Goal: Information Seeking & Learning: Learn about a topic

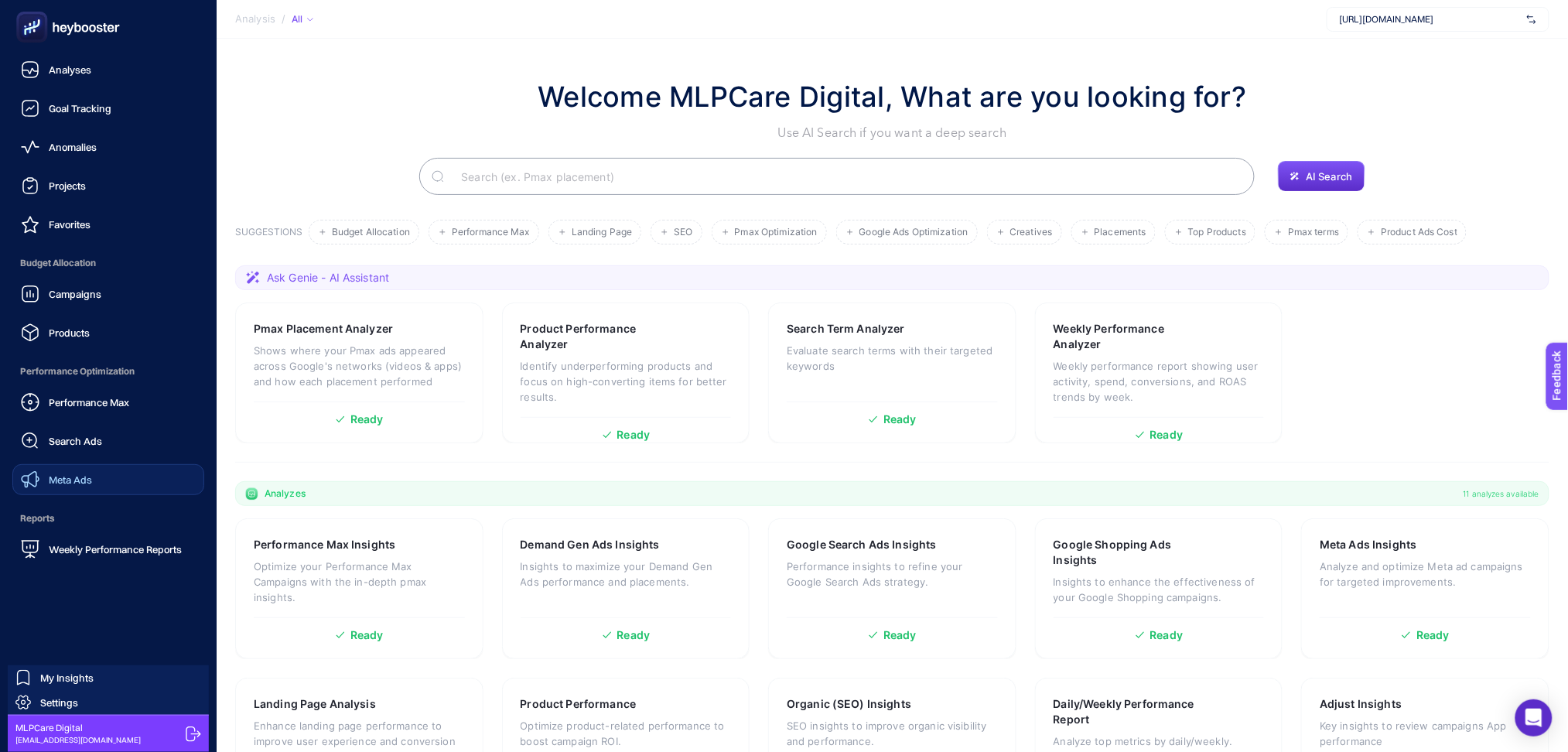
click at [94, 489] on link "Meta Ads" at bounding box center [108, 480] width 191 height 31
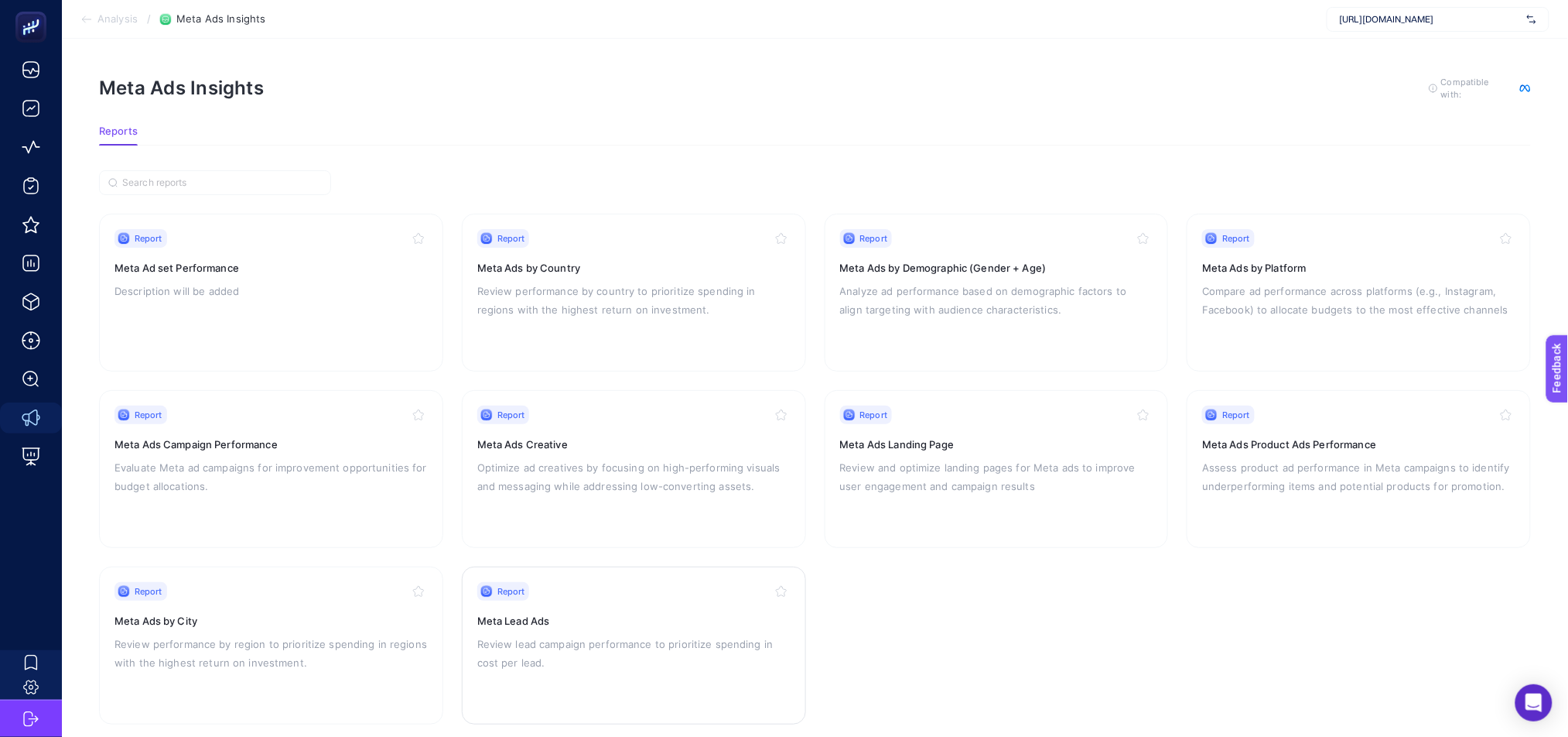
click at [615, 606] on div "Report Meta Lead Ads Review lead campaign performance to prioritize spending in…" at bounding box center [633, 645] width 313 height 127
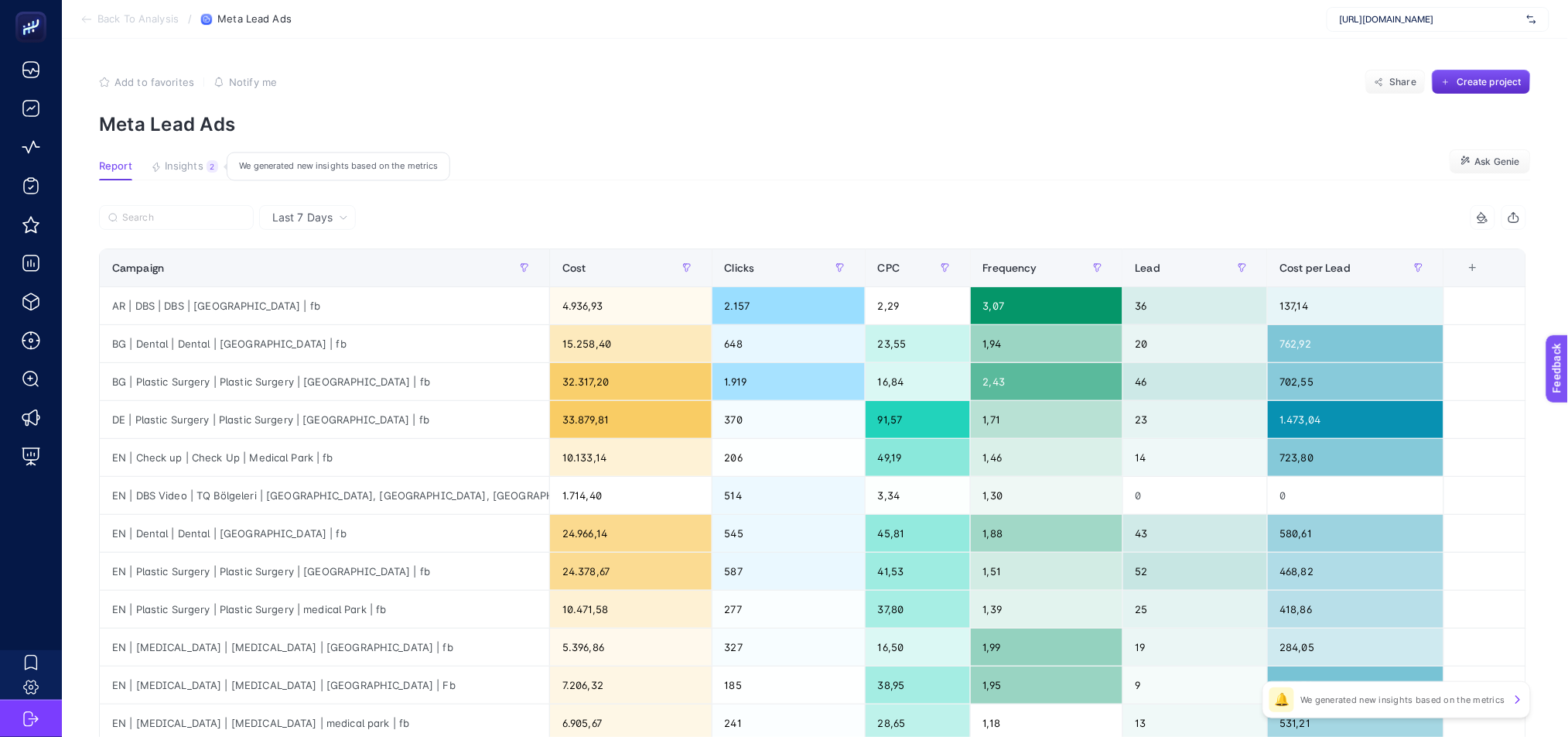
click at [191, 165] on span "Insights" at bounding box center [183, 166] width 38 height 12
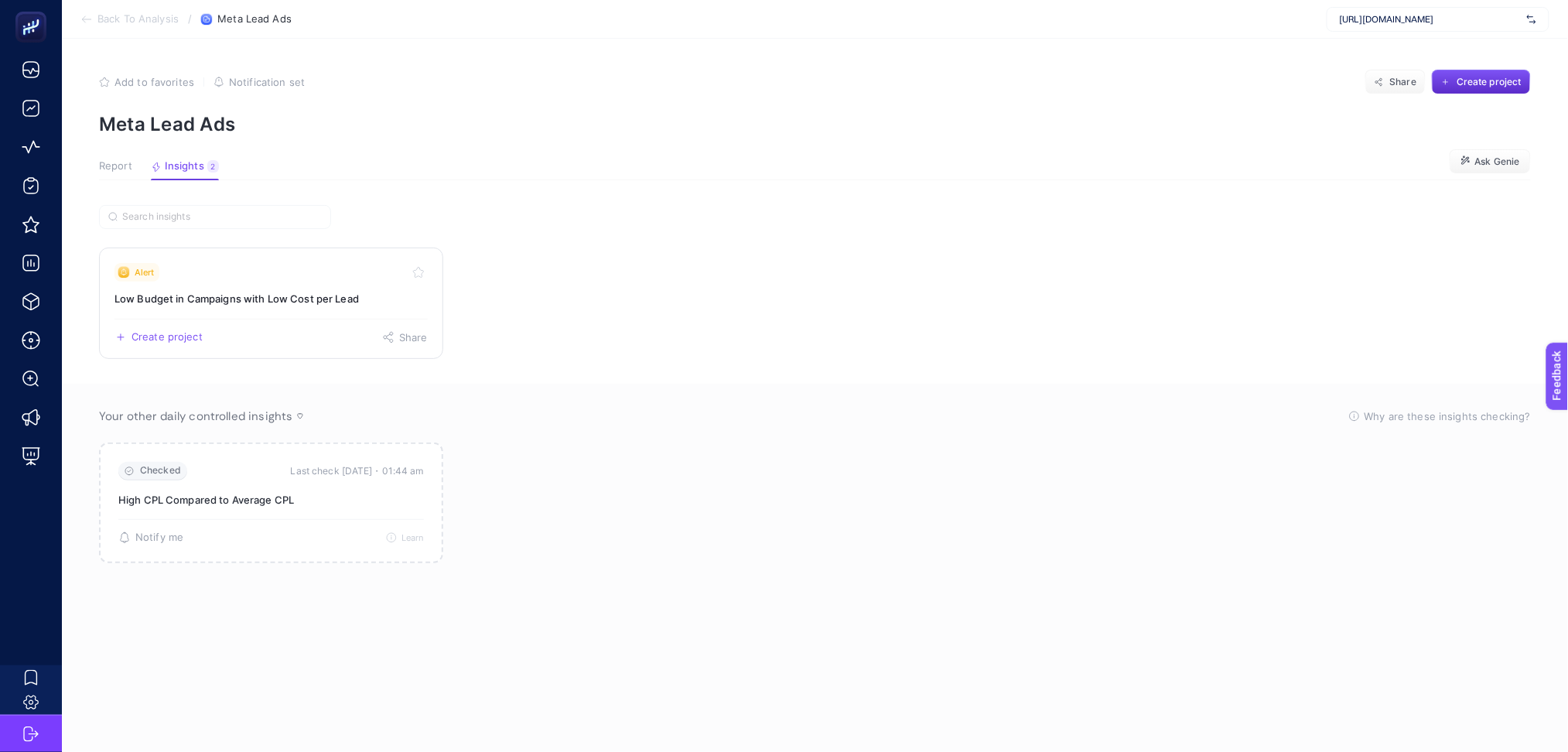
click at [339, 324] on div "Create project Share" at bounding box center [271, 331] width 313 height 25
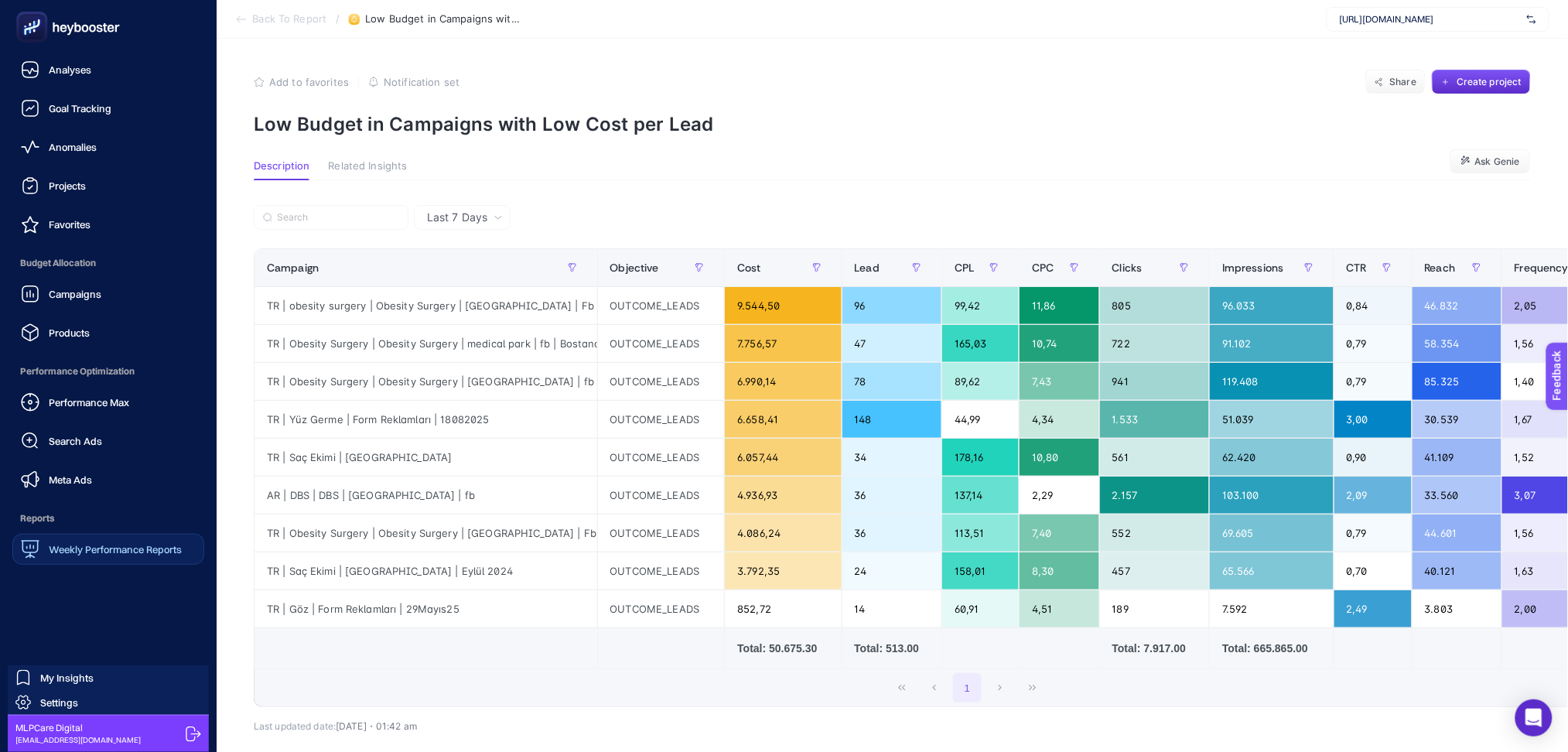
click at [101, 550] on span "Weekly Performance Reports" at bounding box center [115, 549] width 133 height 12
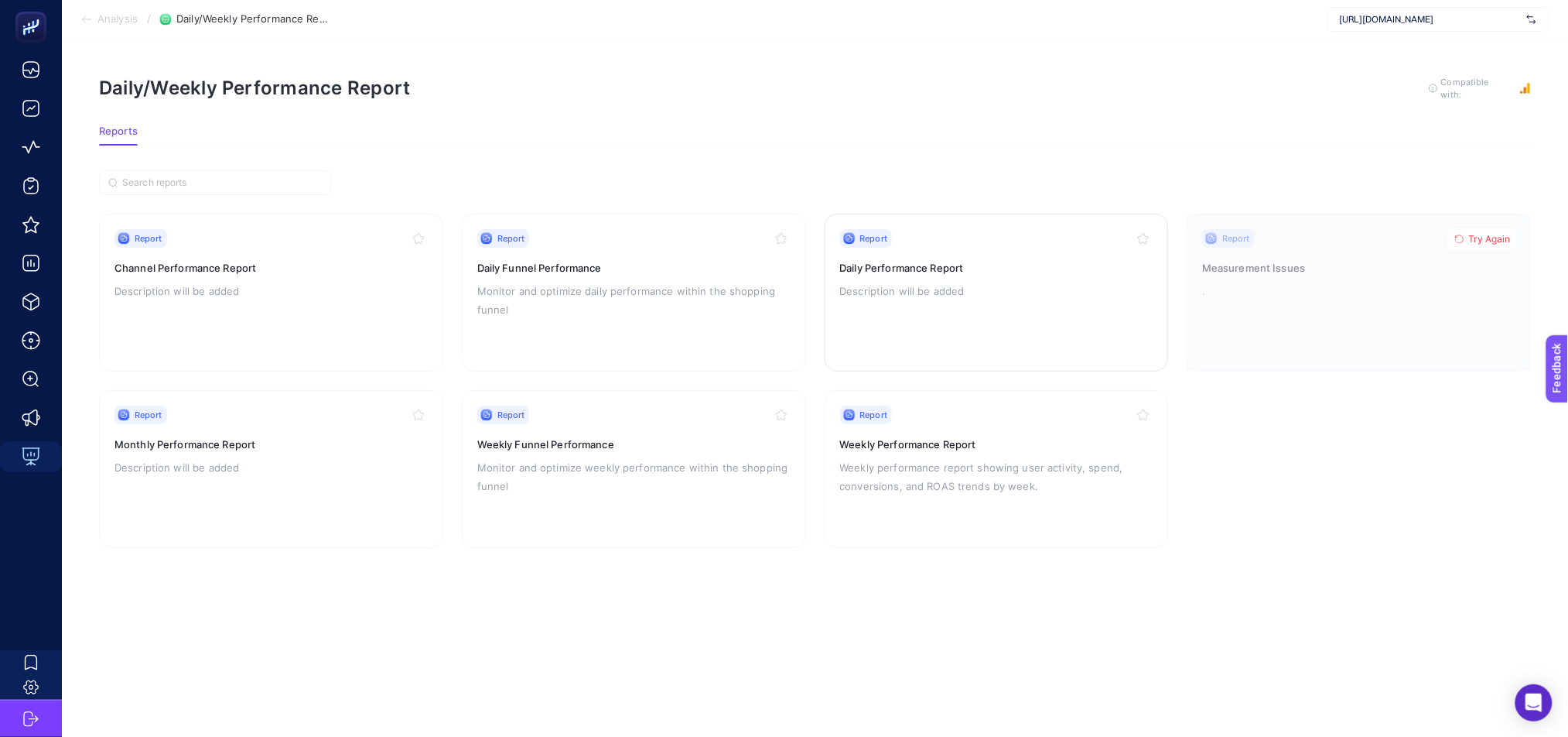
click at [948, 308] on div "Report Daily Performance Report Description will be added" at bounding box center [997, 292] width 313 height 127
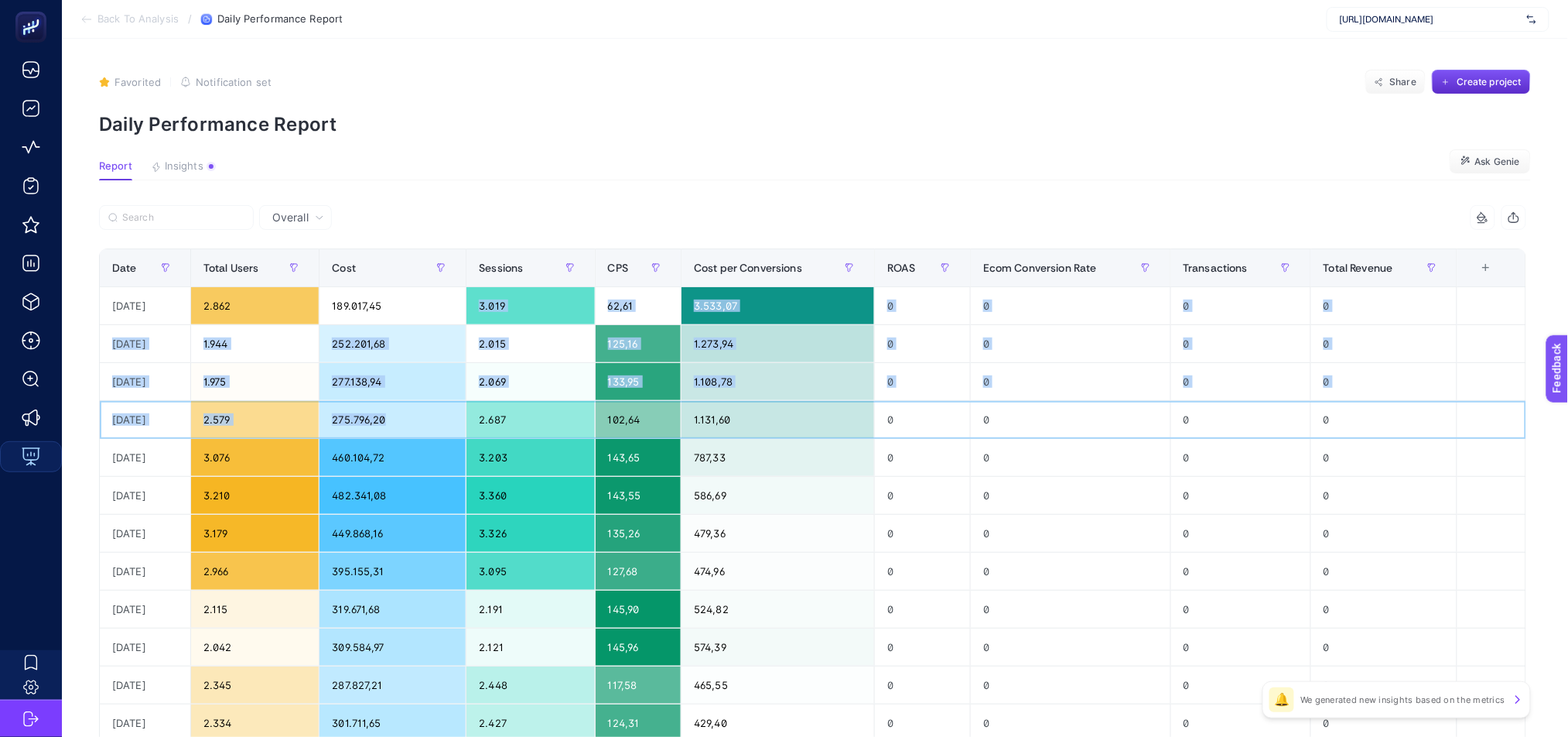
drag, startPoint x: 440, startPoint y: 432, endPoint x: 441, endPoint y: 306, distance: 126.0
click at [441, 306] on tbody "[DATE] 2.862 189.017,45 3.019 62,61 3.533,07 0 0 0 0 [DATE] 1.944 252.201,68 2.…" at bounding box center [813, 667] width 1426 height 758
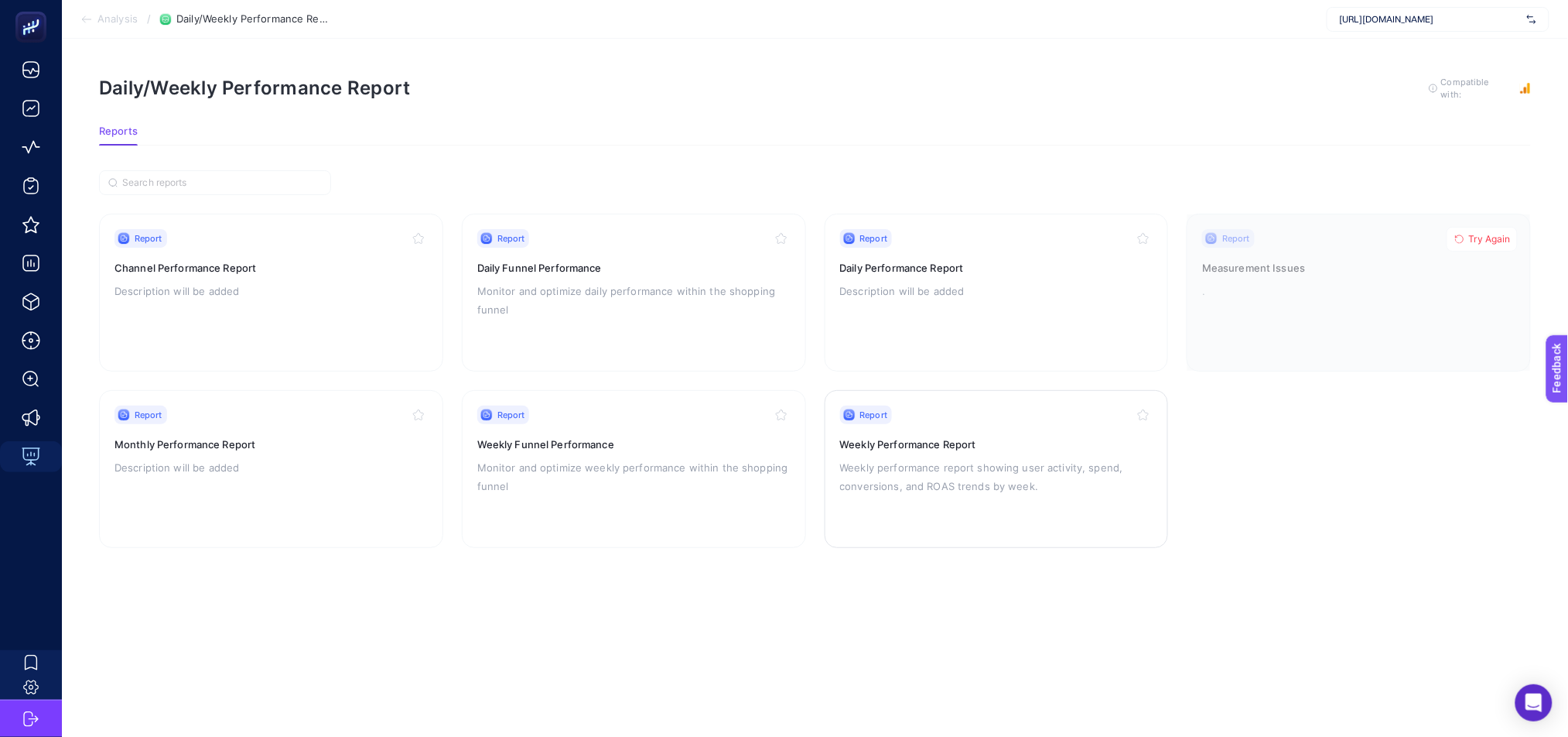
click at [989, 480] on p "Weekly performance report showing user activity, spend, conversions, and ROAS t…" at bounding box center [997, 477] width 313 height 37
click at [1070, 315] on div "Report Daily Performance Report Description will be added" at bounding box center [997, 292] width 313 height 127
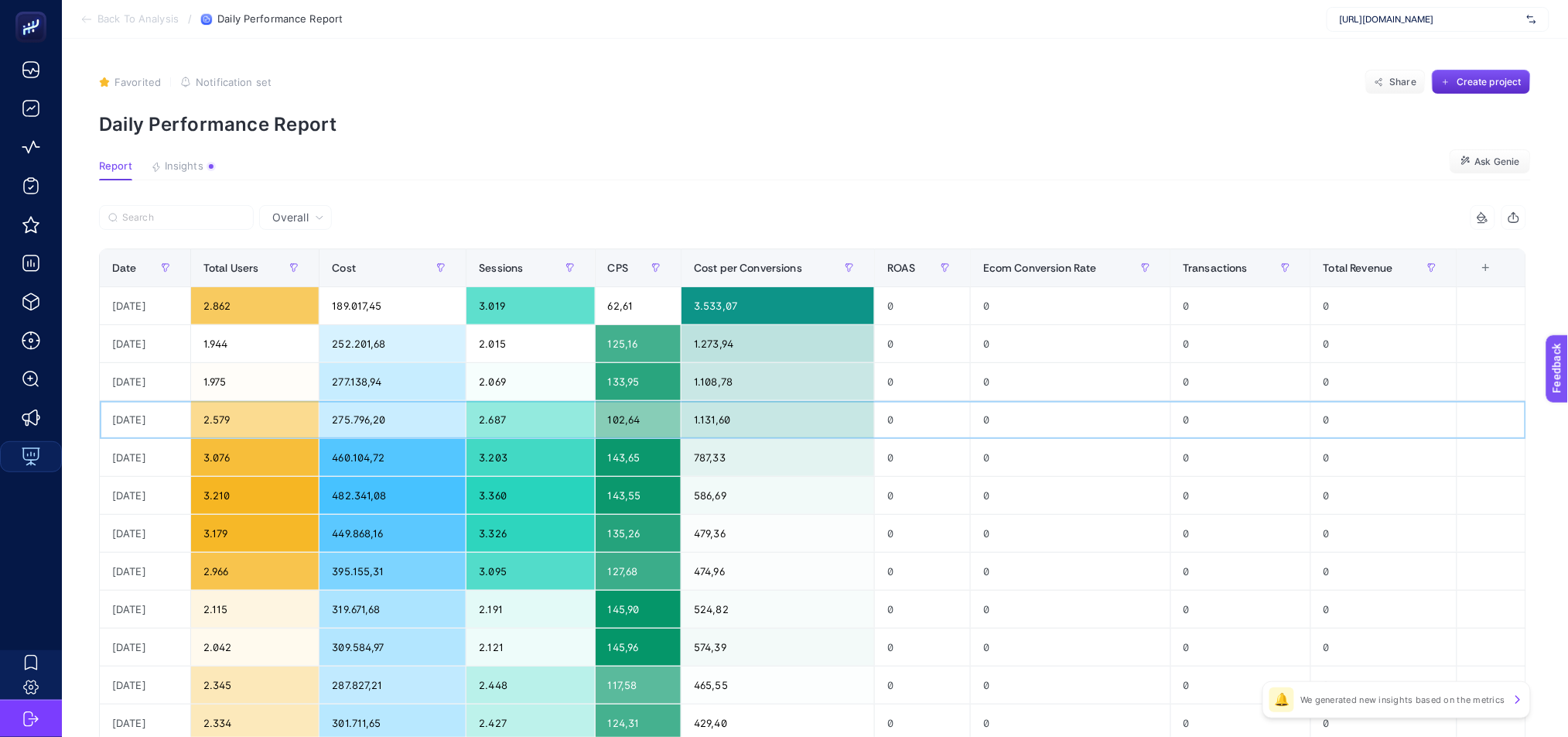
drag, startPoint x: 350, startPoint y: 416, endPoint x: 369, endPoint y: 414, distance: 19.1
click at [345, 416] on div "275.796,20" at bounding box center [392, 419] width 146 height 37
drag, startPoint x: 348, startPoint y: 413, endPoint x: 418, endPoint y: 409, distance: 70.1
click at [418, 409] on div "275.796,20" at bounding box center [392, 419] width 146 height 37
click at [354, 379] on div "277.138,94" at bounding box center [392, 381] width 146 height 37
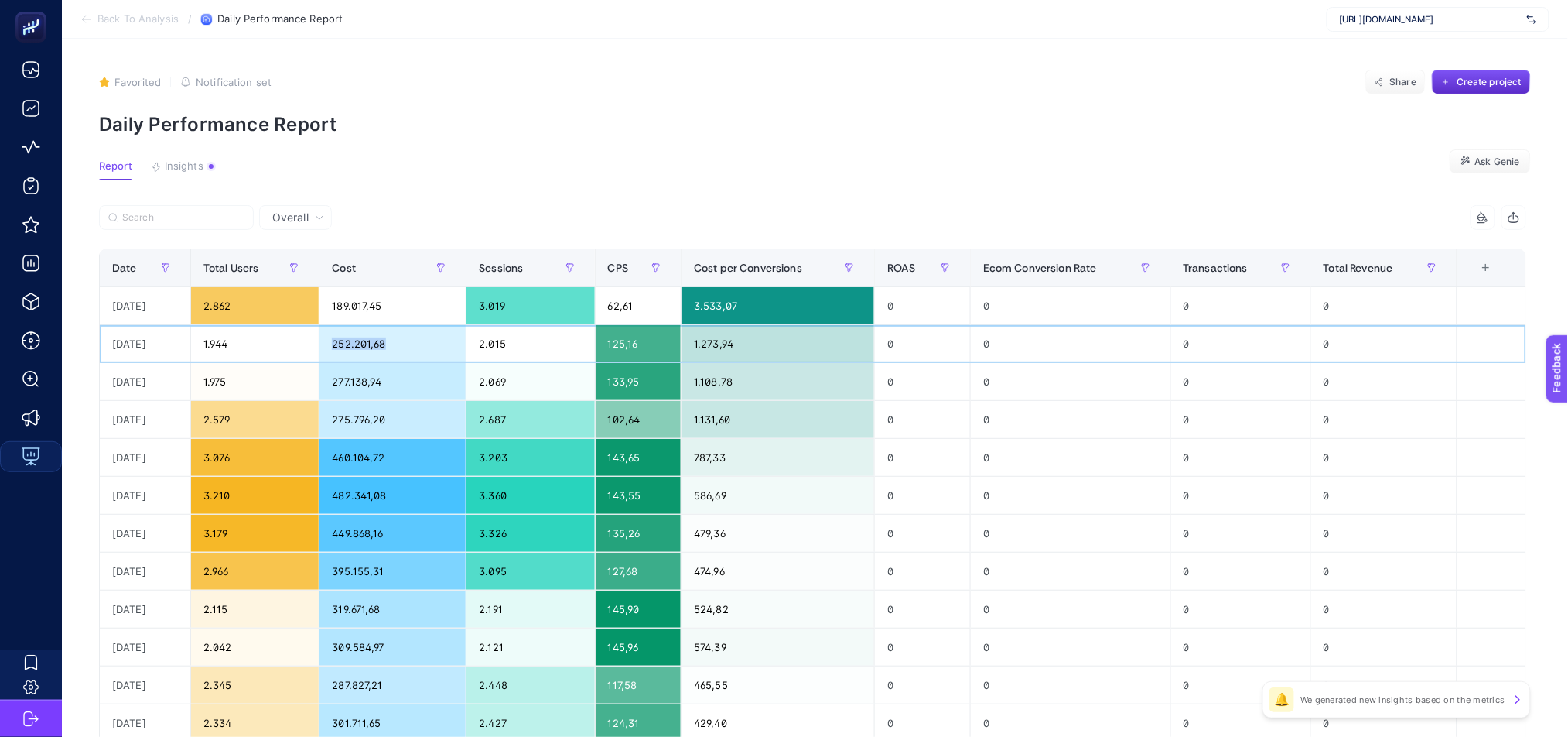
drag, startPoint x: 345, startPoint y: 345, endPoint x: 402, endPoint y: 339, distance: 57.3
click at [400, 339] on div "252.201,68" at bounding box center [392, 343] width 146 height 37
drag, startPoint x: 354, startPoint y: 304, endPoint x: 416, endPoint y: 309, distance: 62.2
click at [416, 309] on div "189.017,45" at bounding box center [392, 305] width 146 height 37
click at [577, 169] on section "Report Insights We generated new insights based on the metrics Ask Genie" at bounding box center [815, 170] width 1432 height 20
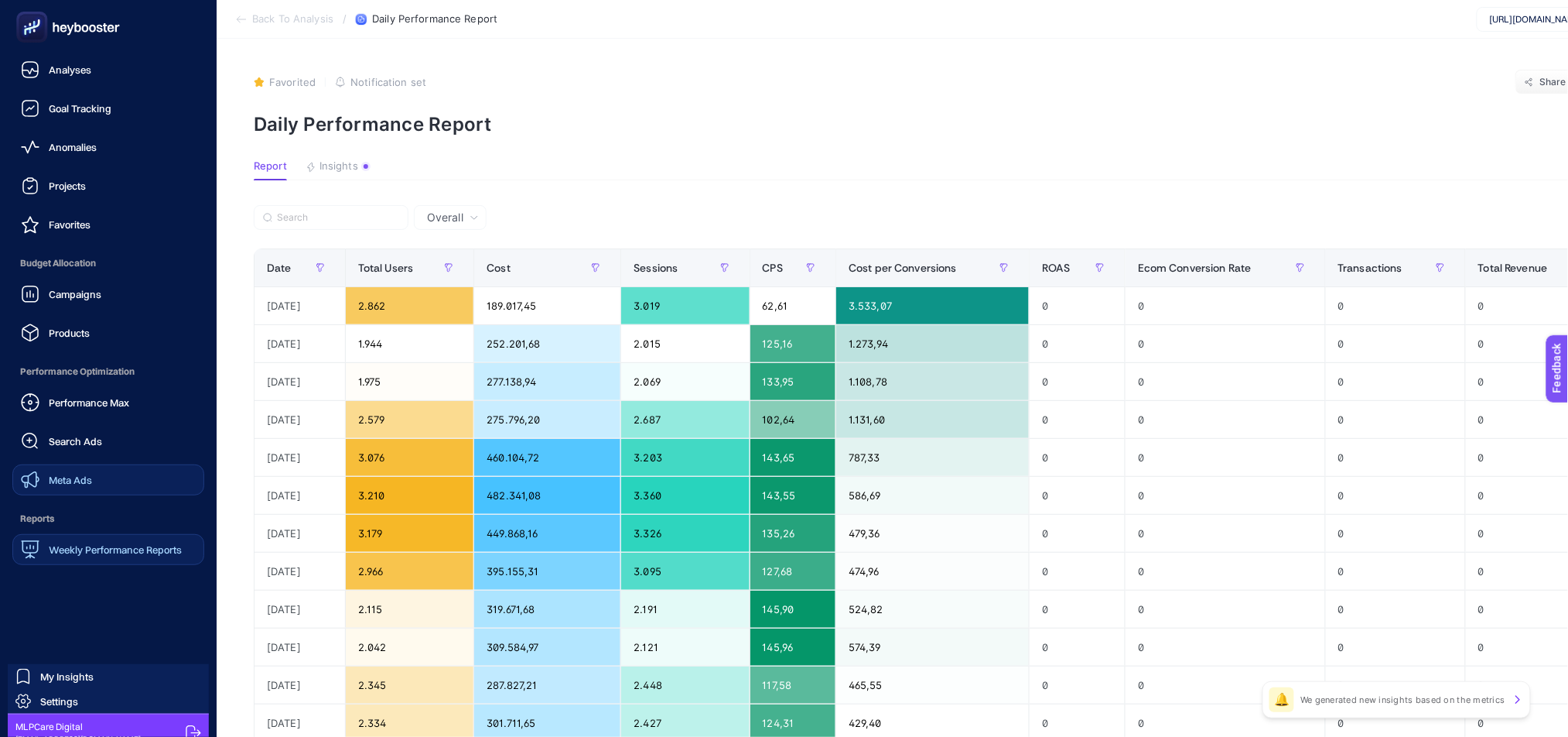
click at [101, 488] on link "Meta Ads" at bounding box center [108, 480] width 191 height 31
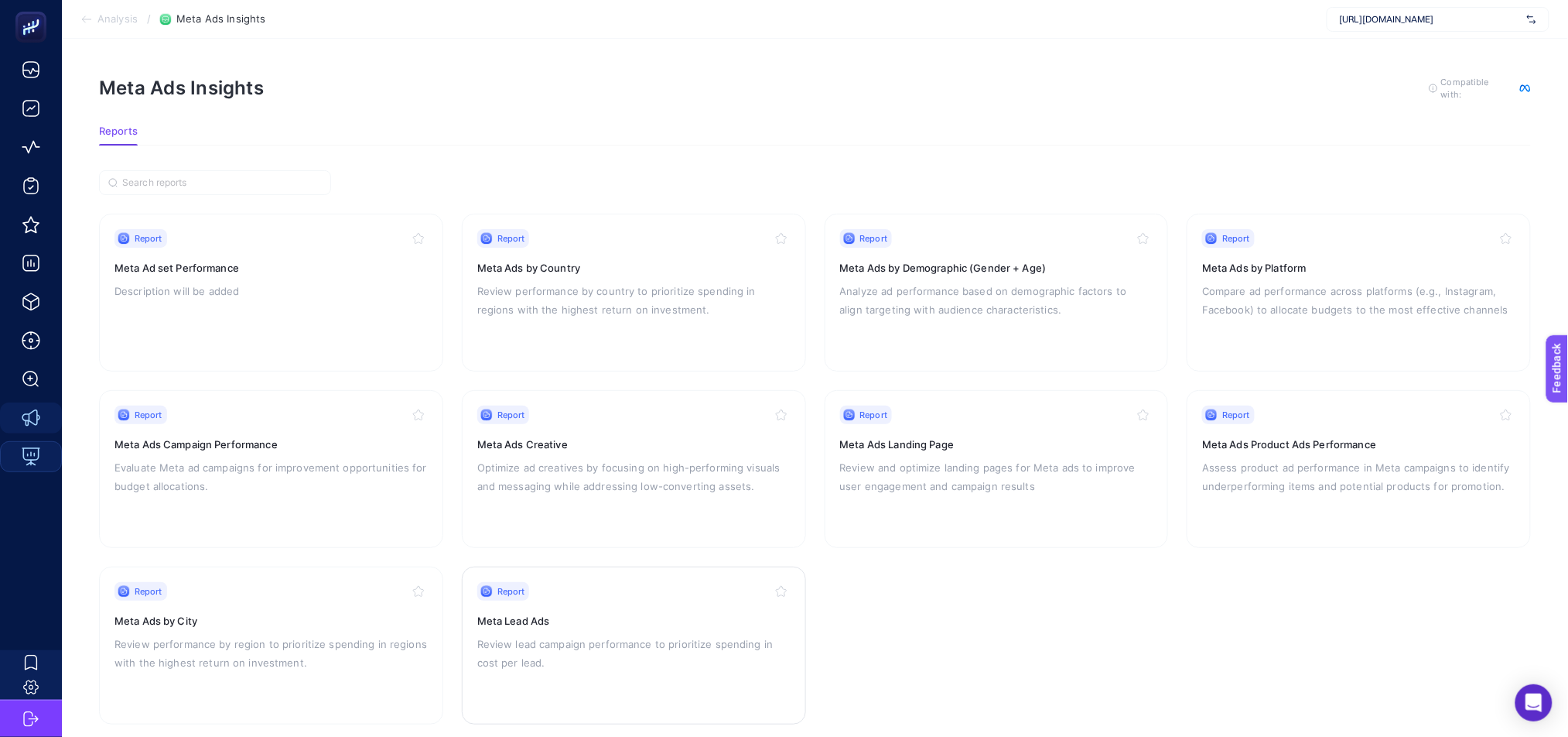
click at [589, 613] on h3 "Meta Lead Ads" at bounding box center [633, 621] width 313 height 16
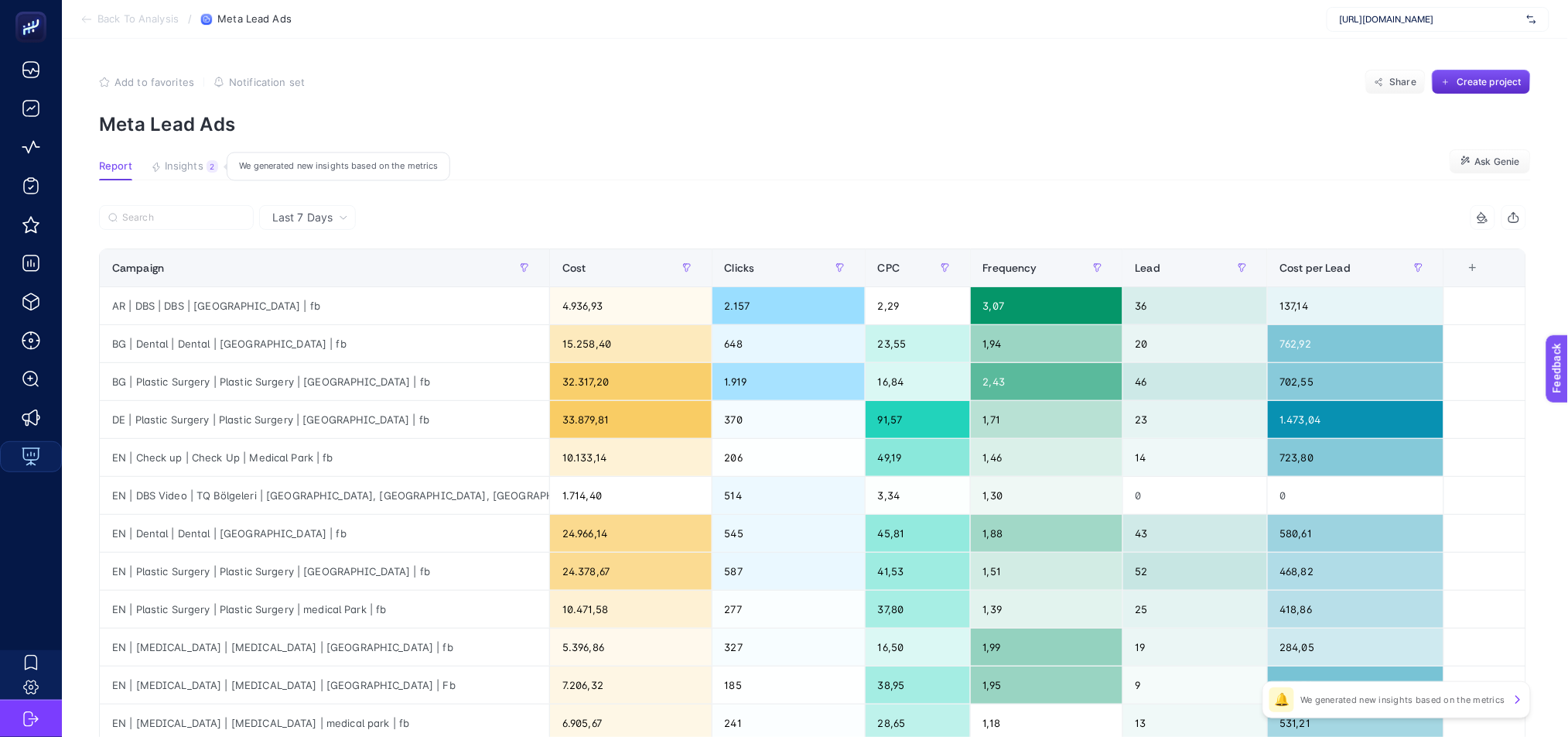
click at [187, 167] on span "Insights" at bounding box center [183, 166] width 38 height 12
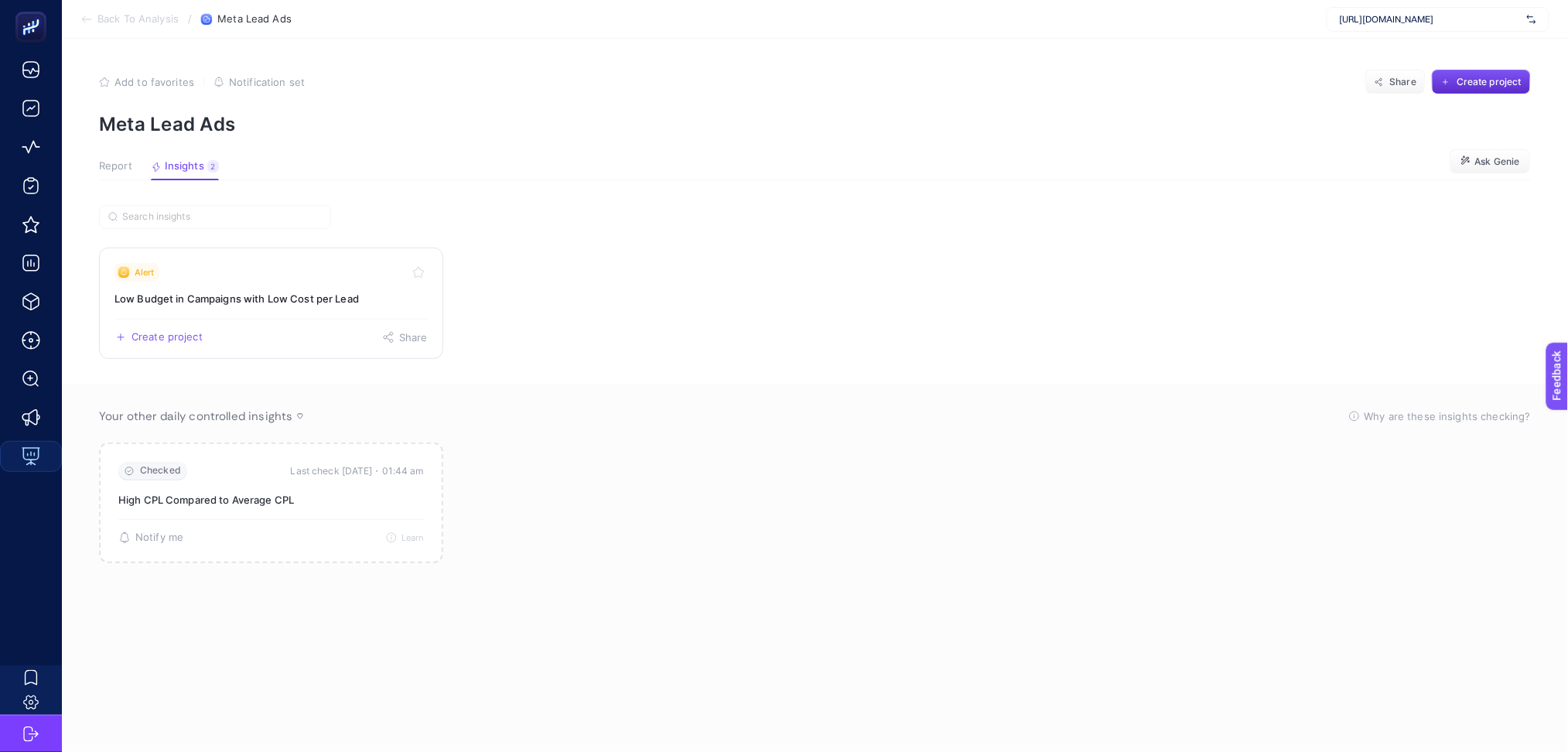
click at [328, 321] on div "Create project Share" at bounding box center [271, 331] width 313 height 25
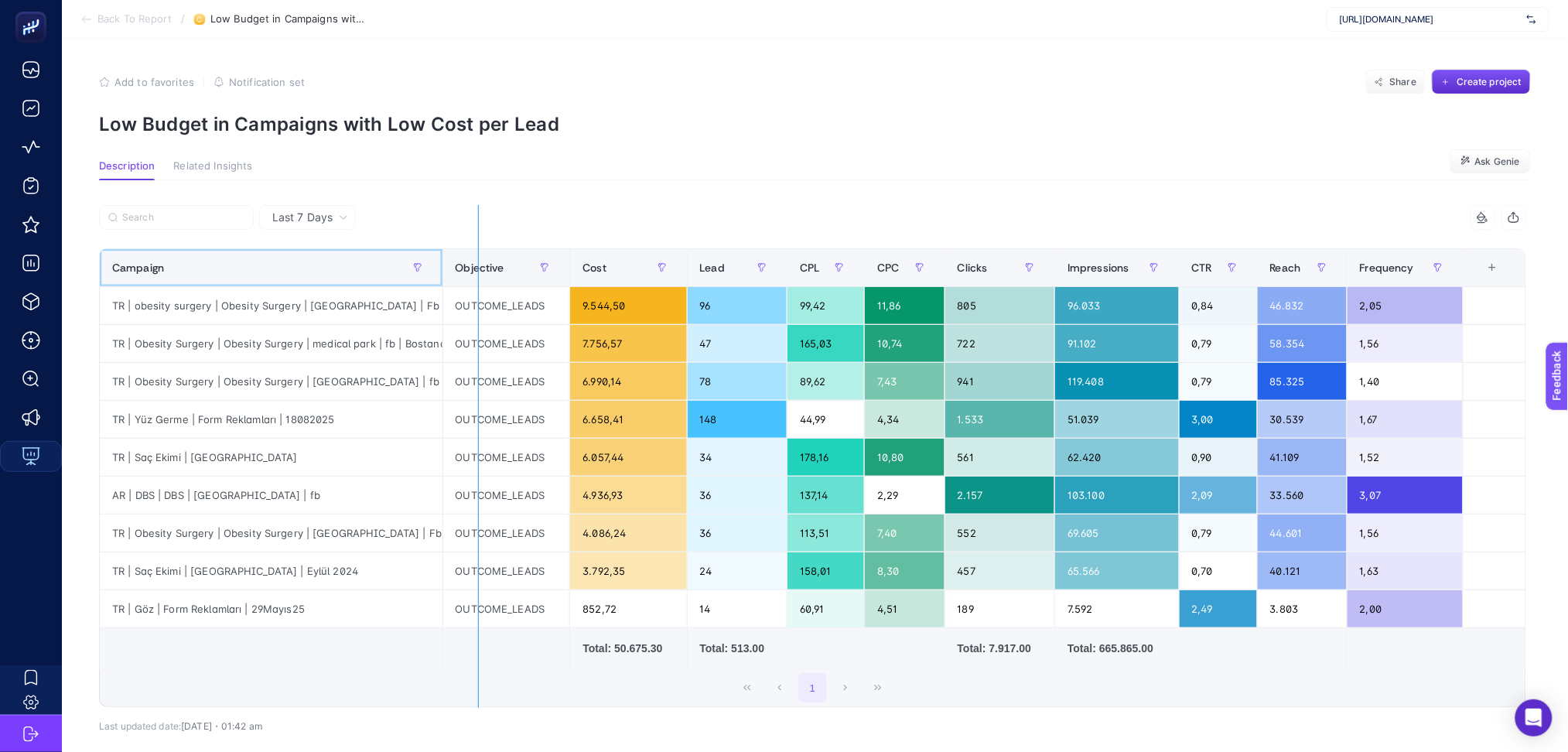
drag, startPoint x: 446, startPoint y: 266, endPoint x: 518, endPoint y: 272, distance: 72.2
click at [518, 272] on div "9 items selected Campaign Objective Cost Lead CPL CPC Clicks Impressions CTR Re…" at bounding box center [813, 457] width 1427 height 502
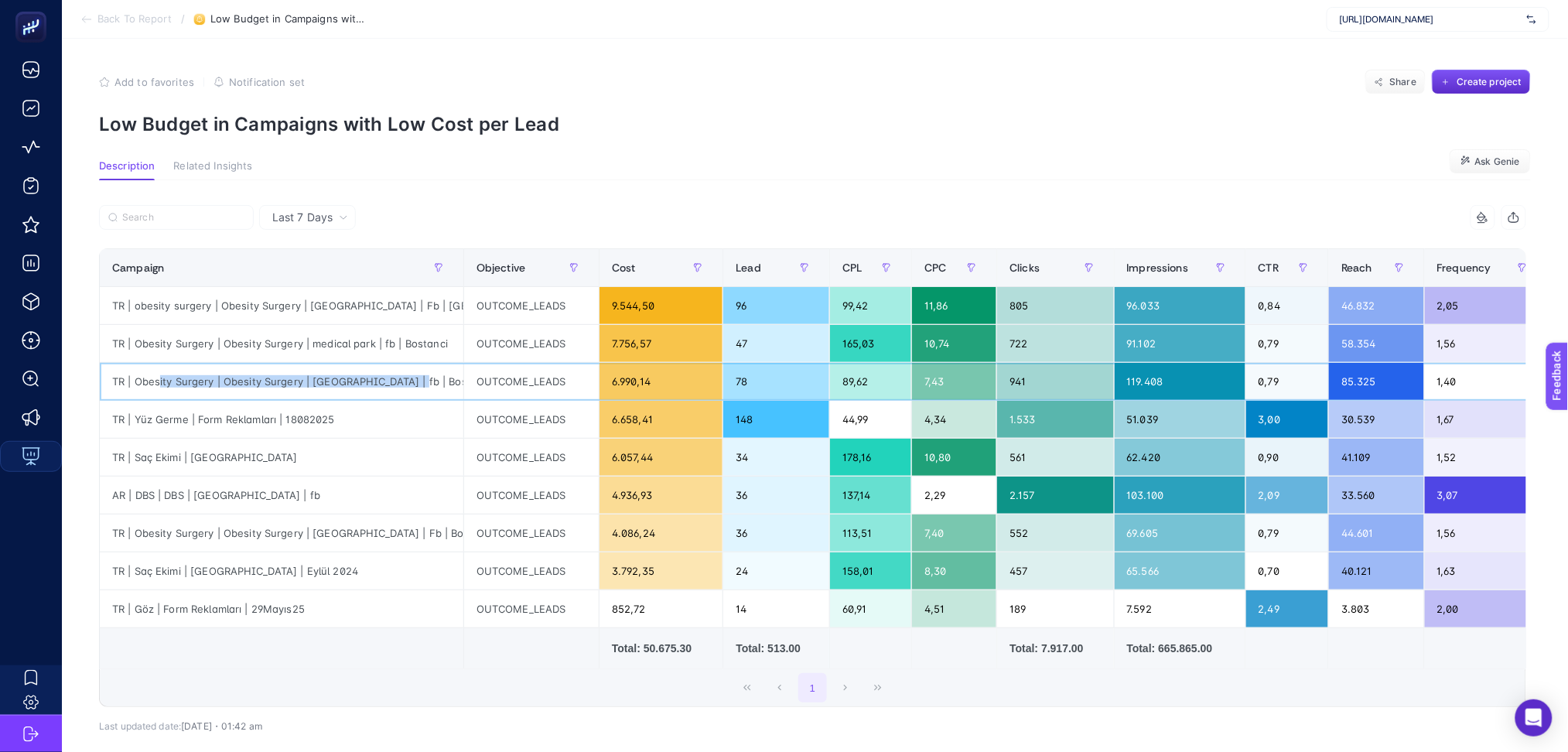
drag, startPoint x: 404, startPoint y: 386, endPoint x: 160, endPoint y: 386, distance: 244.0
click at [160, 386] on div "TR | Obesity Surgery | Obesity Surgery | [GEOGRAPHIC_DATA] | fb | Bostanci" at bounding box center [282, 381] width 363 height 37
click at [440, 345] on div "TR | Obesity Surgery | Obesity Surgery | medical park | fb | Bostanci" at bounding box center [282, 343] width 363 height 37
click at [255, 378] on div "TR | Obesity Surgery | Obesity Surgery | [GEOGRAPHIC_DATA] | fb | Bostanci" at bounding box center [282, 381] width 363 height 37
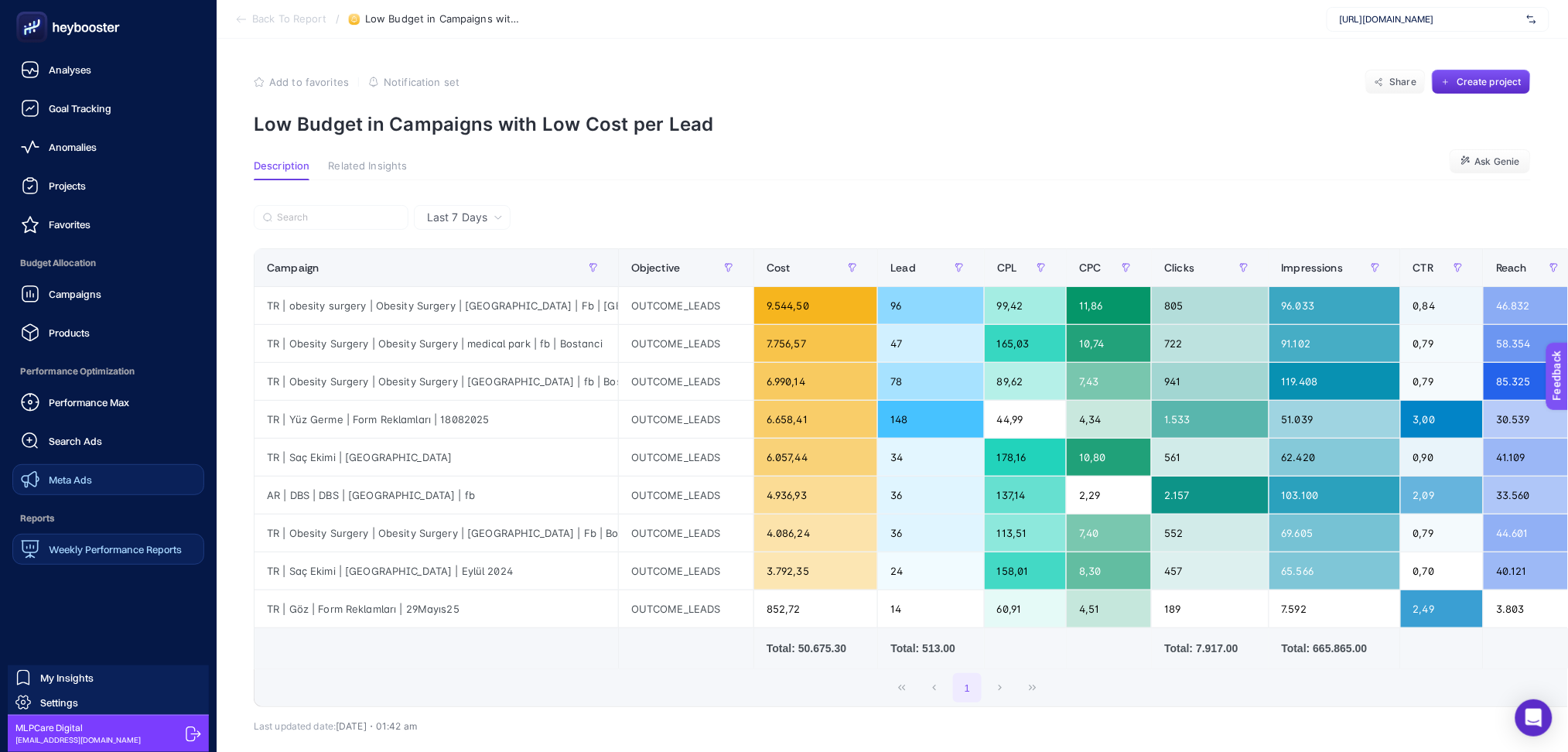
click at [67, 480] on span "Meta Ads" at bounding box center [70, 480] width 43 height 12
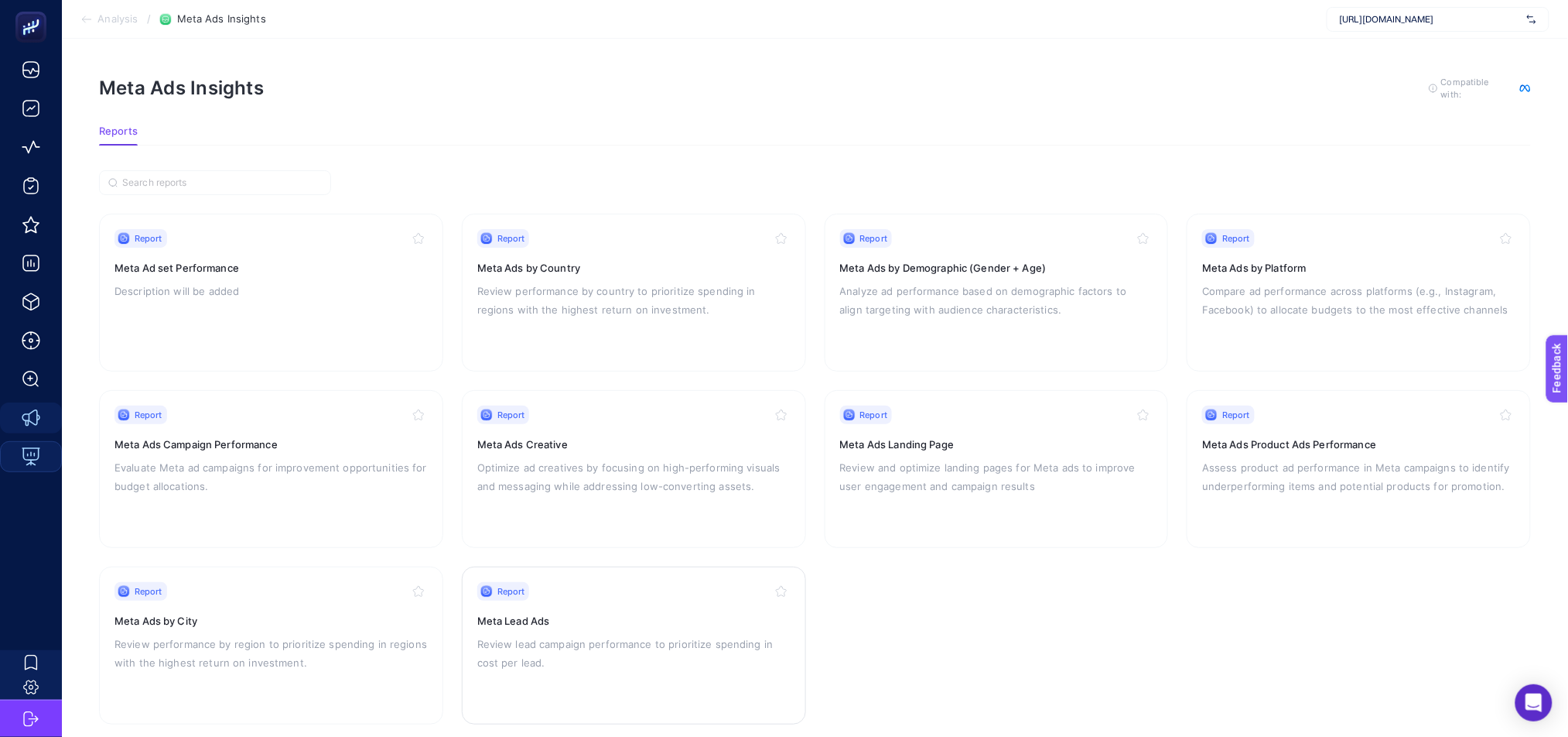
click at [667, 626] on h3 "Meta Lead Ads" at bounding box center [633, 621] width 313 height 16
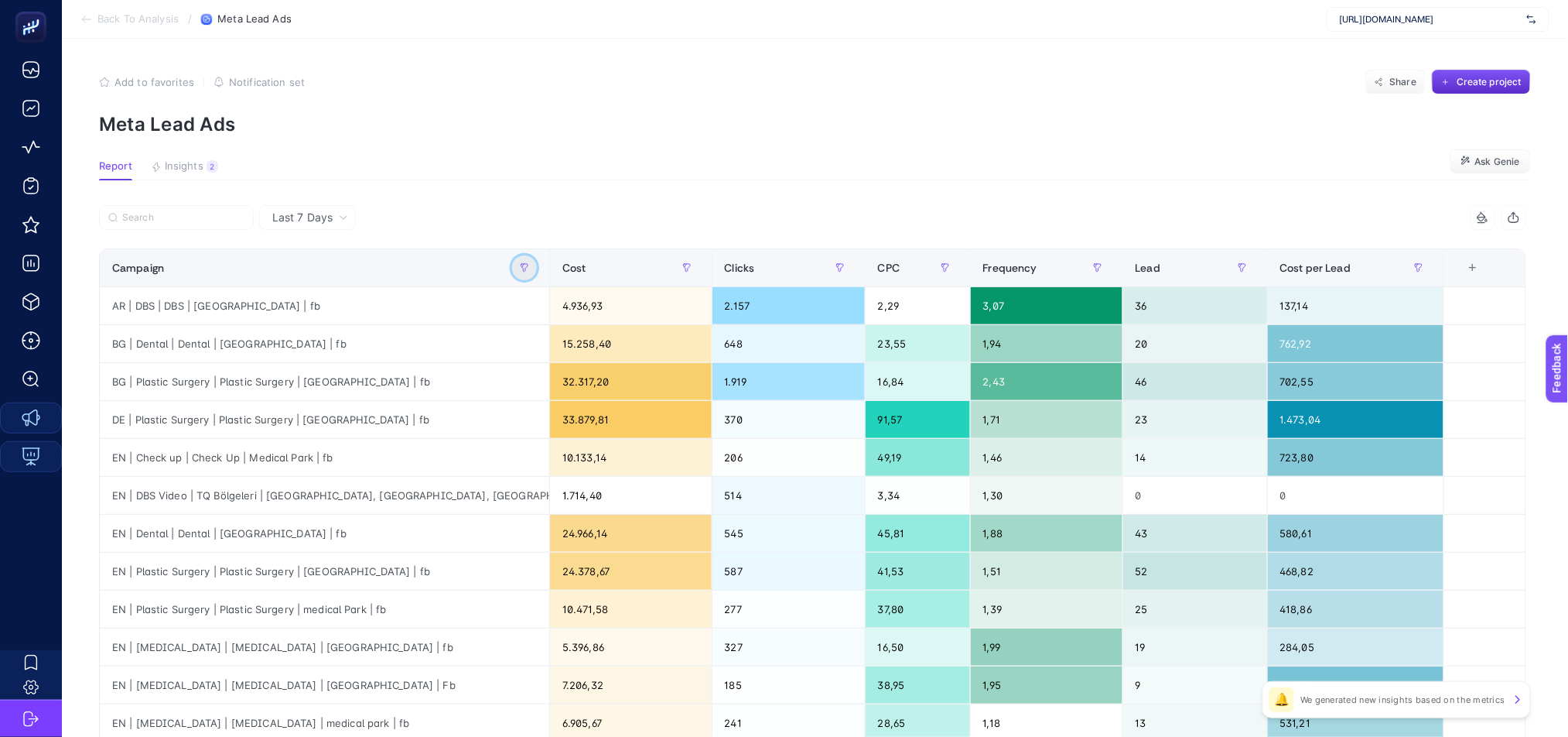
click at [537, 263] on button "button" at bounding box center [525, 268] width 25 height 25
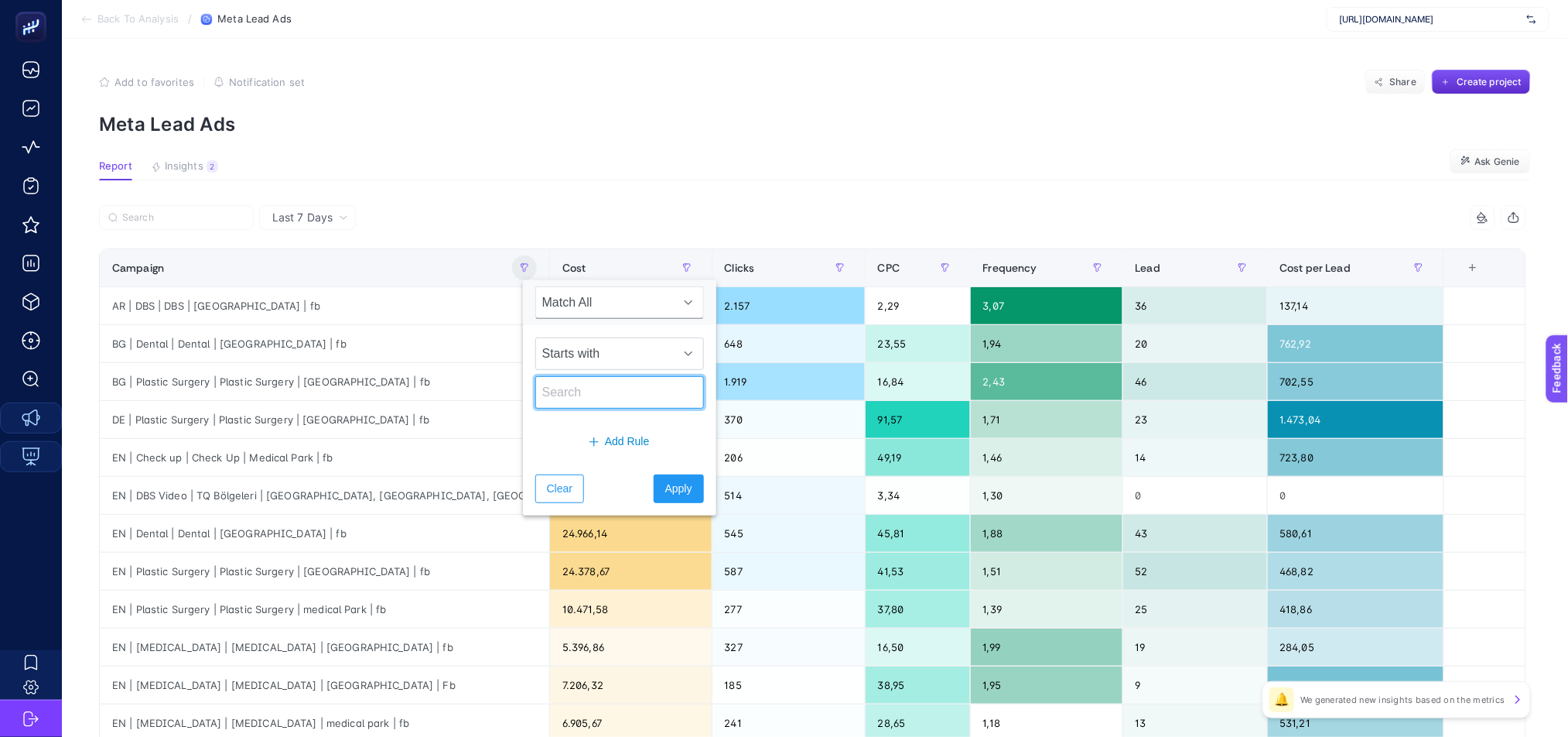
click at [601, 396] on input "text" at bounding box center [620, 392] width 169 height 33
type input "TR"
click at [674, 489] on span "Apply" at bounding box center [678, 489] width 27 height 16
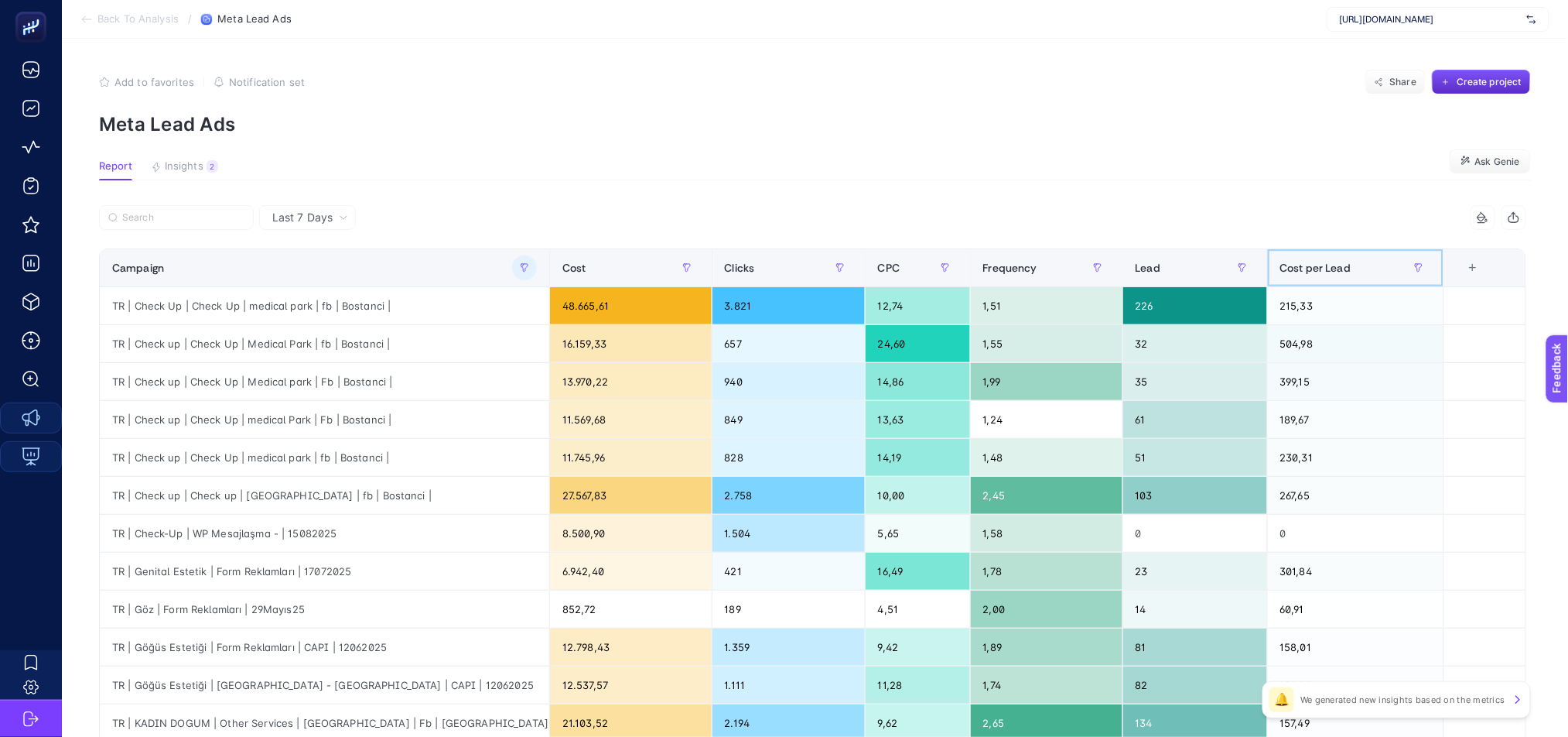
click at [1320, 264] on span "Cost per Lead" at bounding box center [1316, 268] width 71 height 12
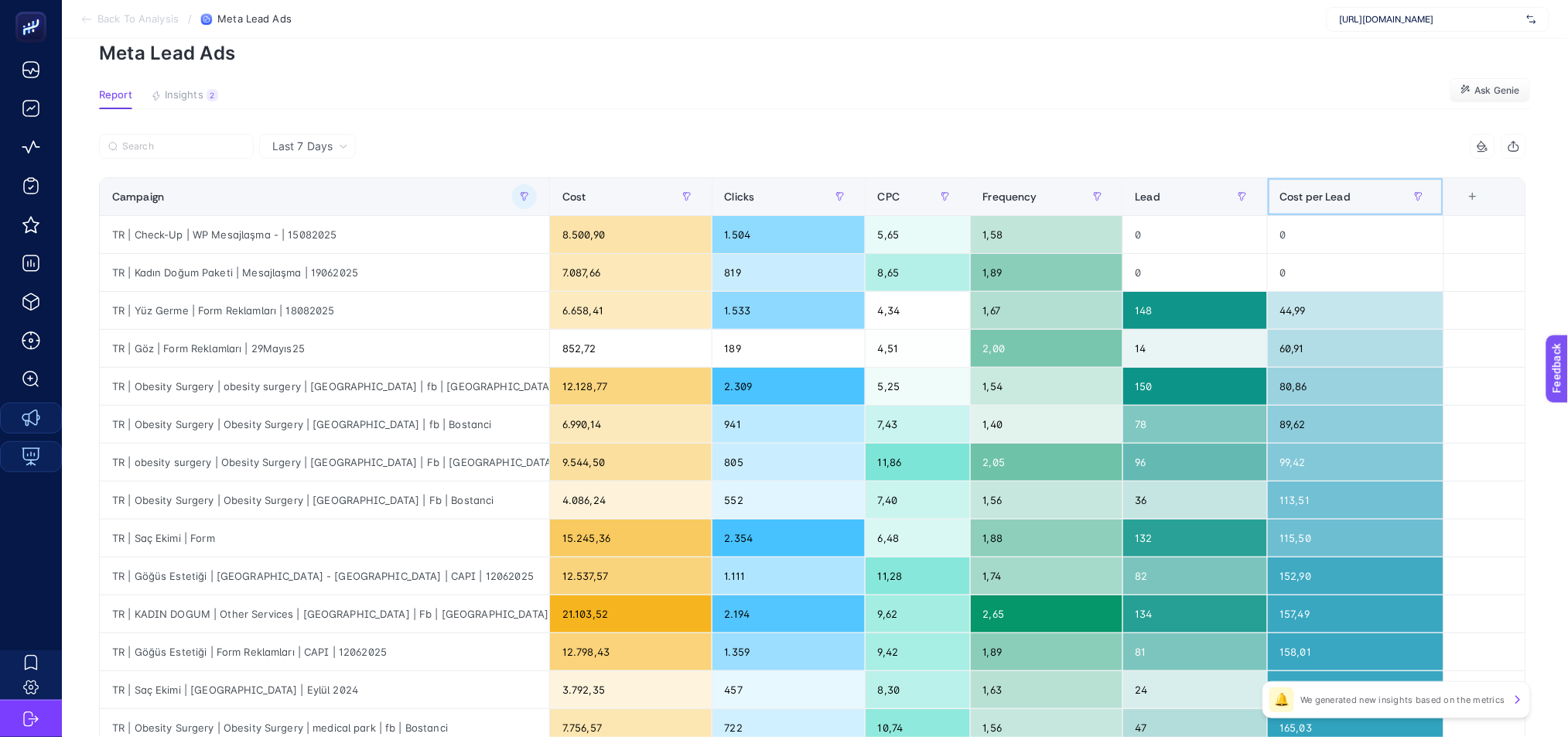
scroll to position [75, 0]
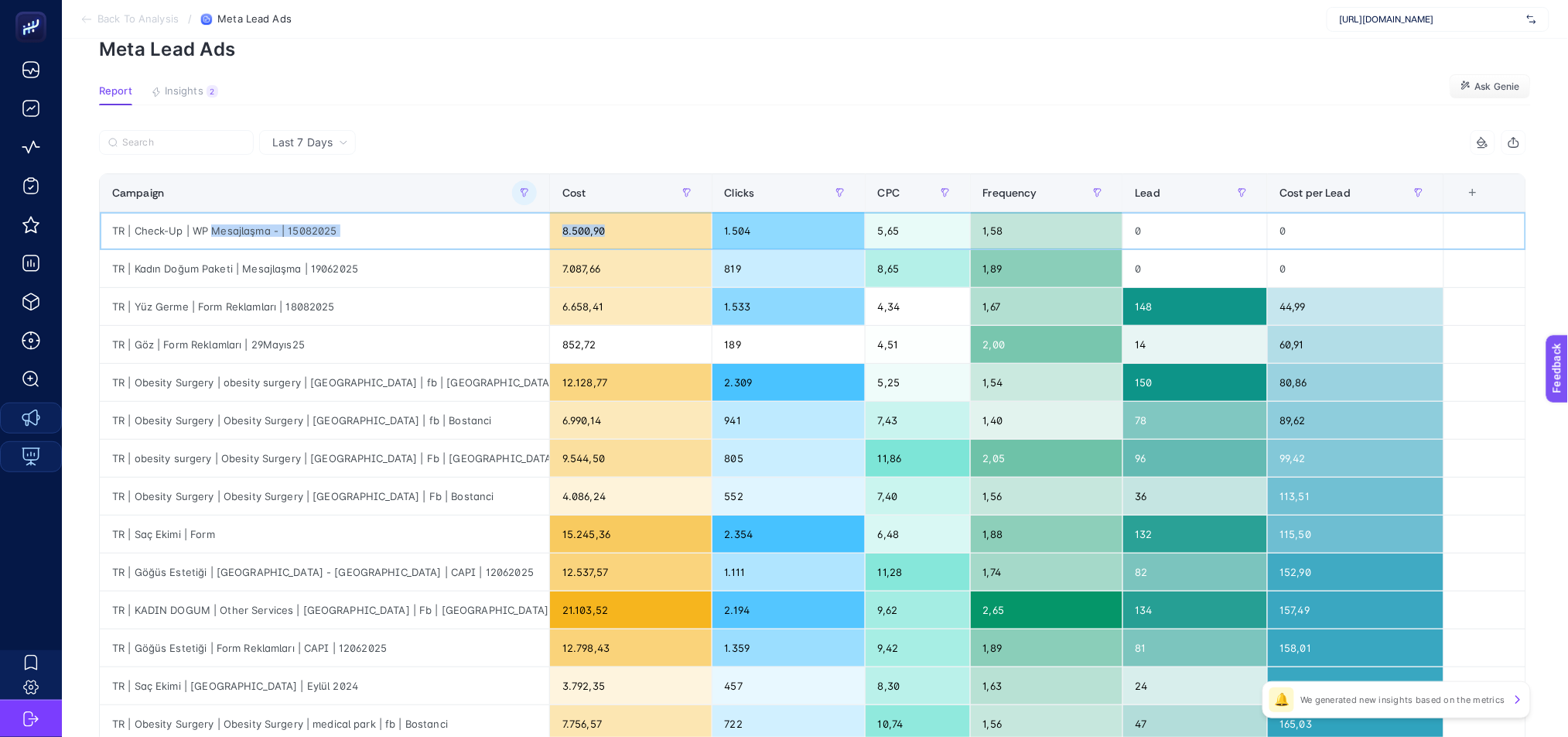
drag, startPoint x: 211, startPoint y: 234, endPoint x: 614, endPoint y: 228, distance: 403.0
click at [614, 228] on tr "TR | Check-Up | WP Mesajlaşma - | 15082025 8.500,90 1.504 5,65 1,58 0 0" at bounding box center [813, 231] width 1426 height 38
click at [349, 391] on div "TR | Obesity Surgery | obesity surgery | [GEOGRAPHIC_DATA] | fb | [GEOGRAPHIC_D…" at bounding box center [324, 382] width 449 height 37
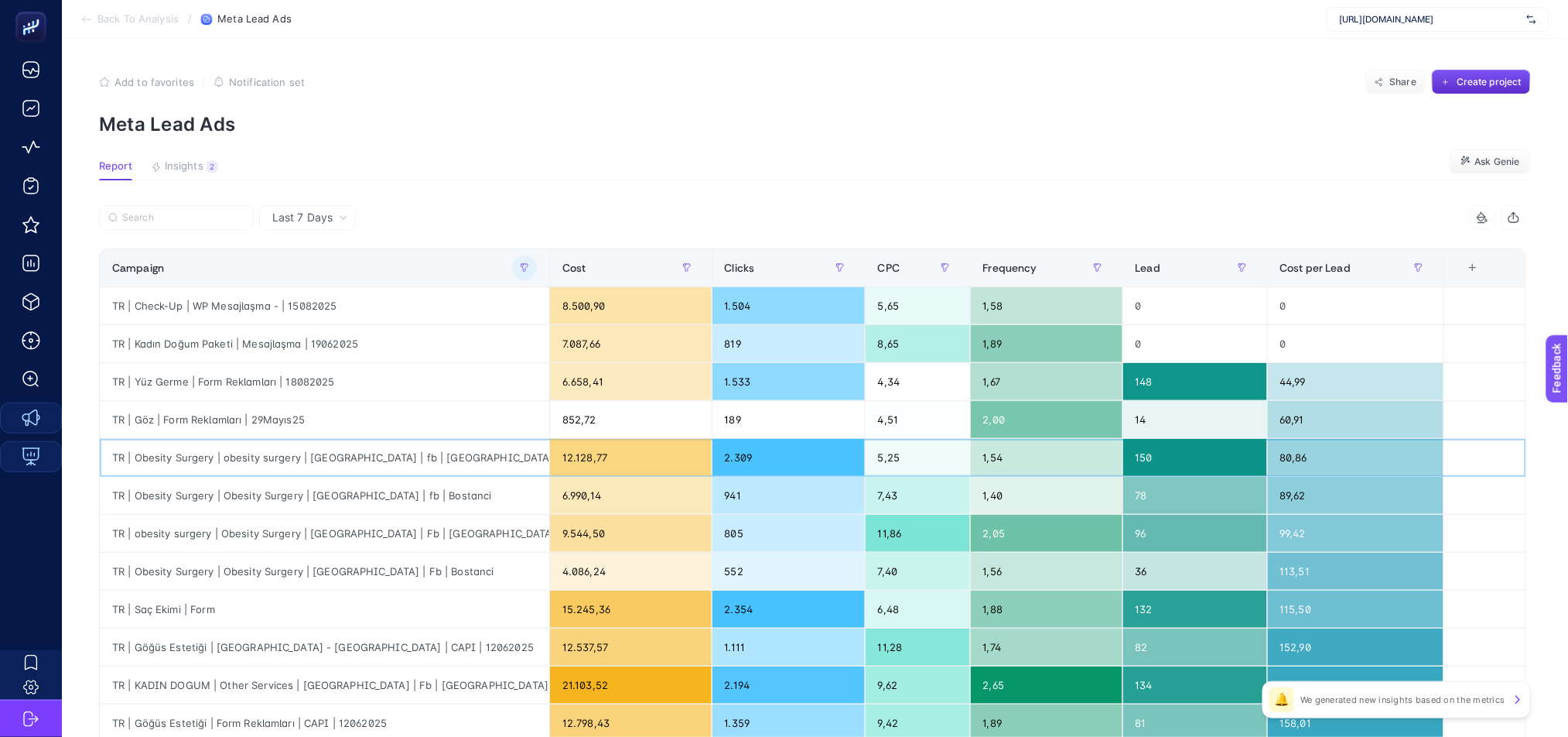
scroll to position [513, 0]
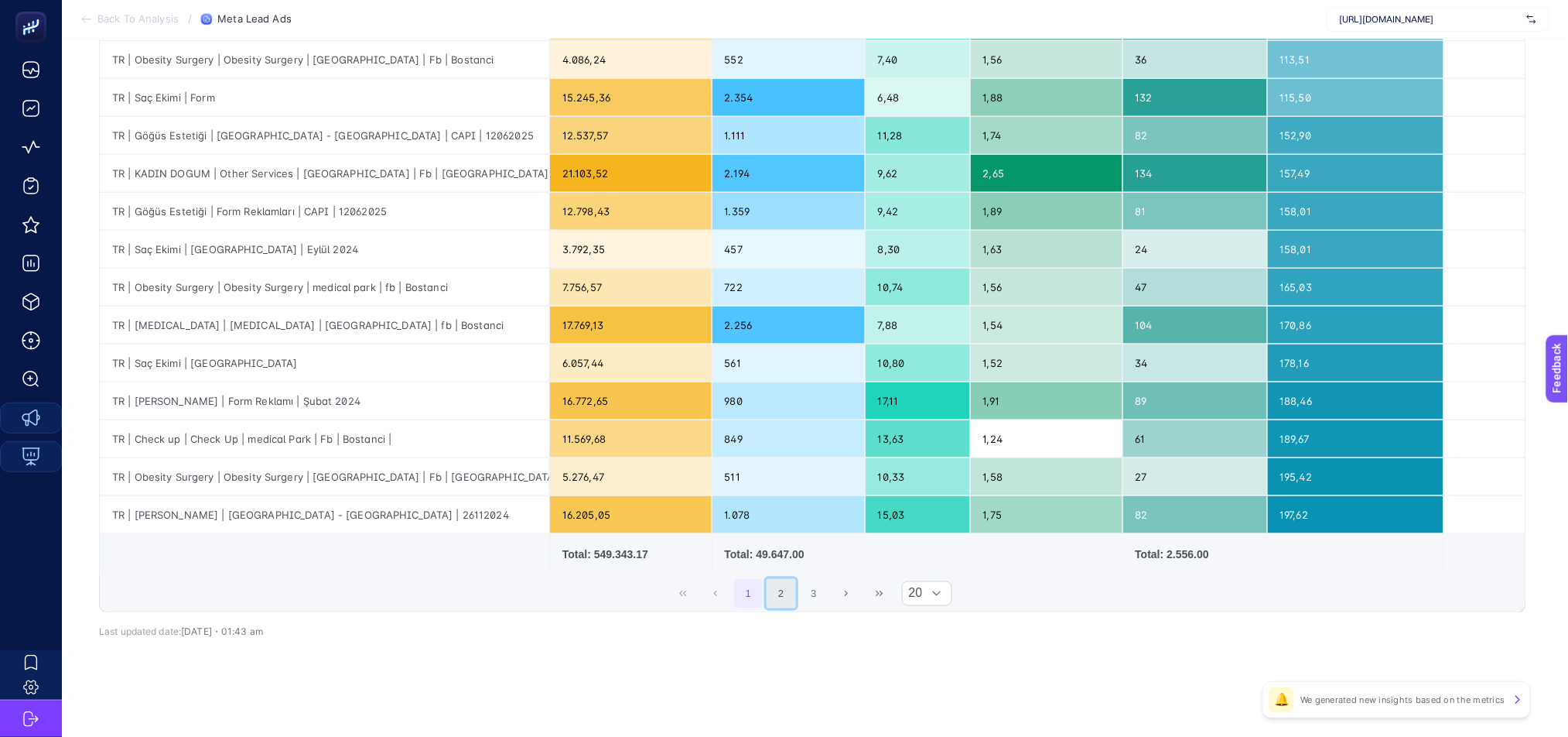
click at [786, 599] on button "2" at bounding box center [782, 594] width 29 height 29
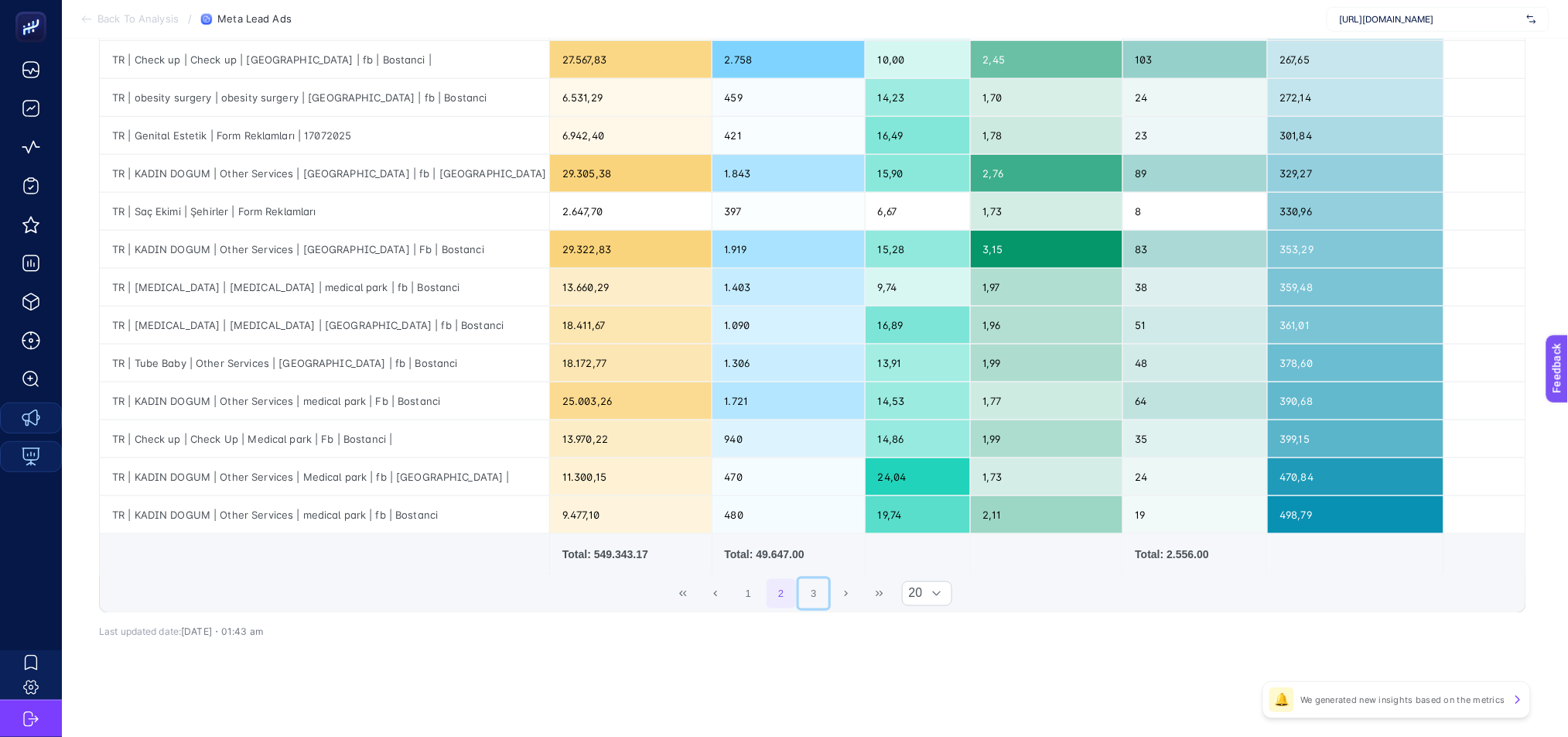
click at [822, 599] on button "3" at bounding box center [814, 594] width 29 height 29
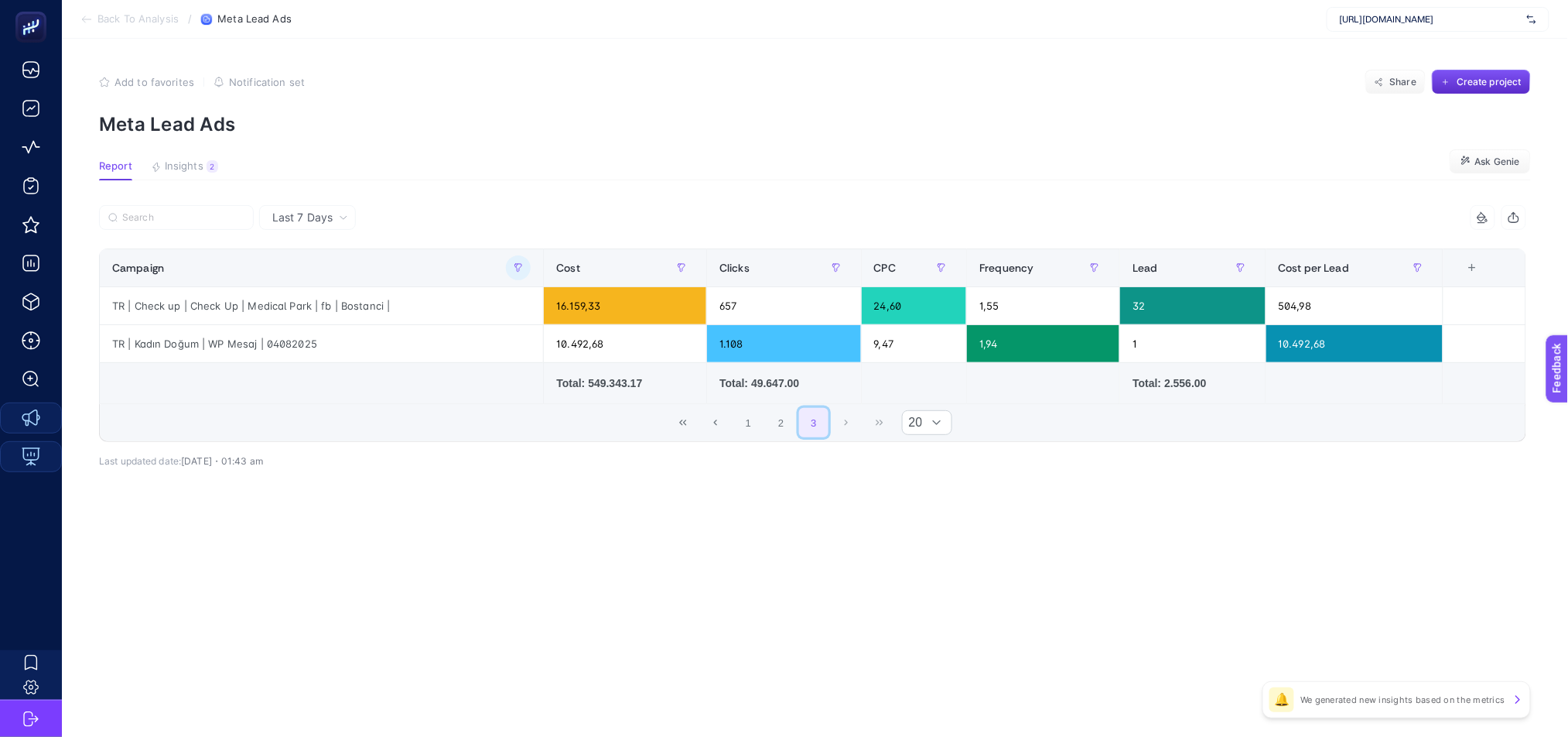
scroll to position [0, 0]
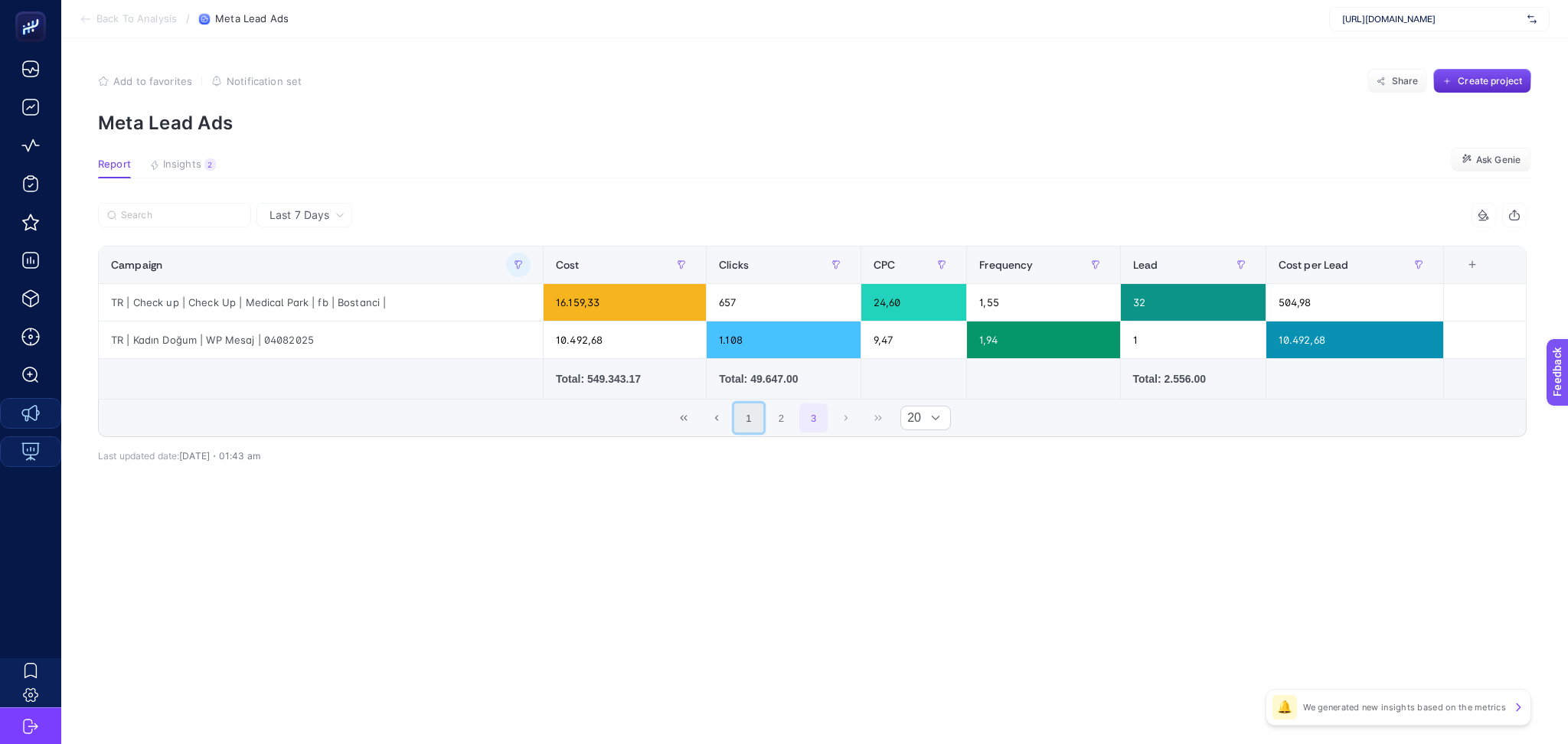
click at [752, 421] on button "1" at bounding box center [749, 418] width 29 height 29
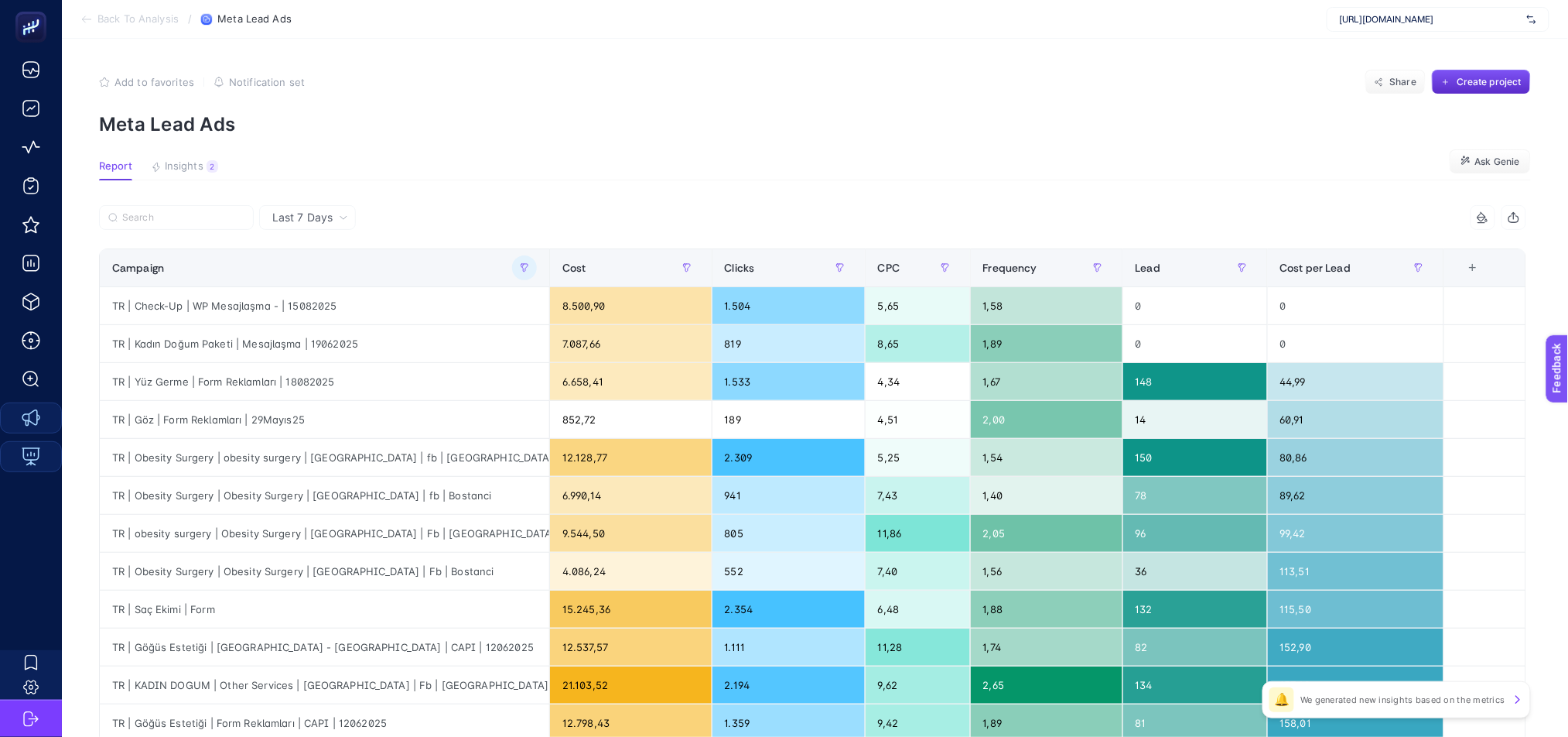
drag, startPoint x: 760, startPoint y: 427, endPoint x: 754, endPoint y: 89, distance: 338.1
click at [754, 89] on div "Add to favorites false Notification set Share Create project" at bounding box center [815, 82] width 1432 height 25
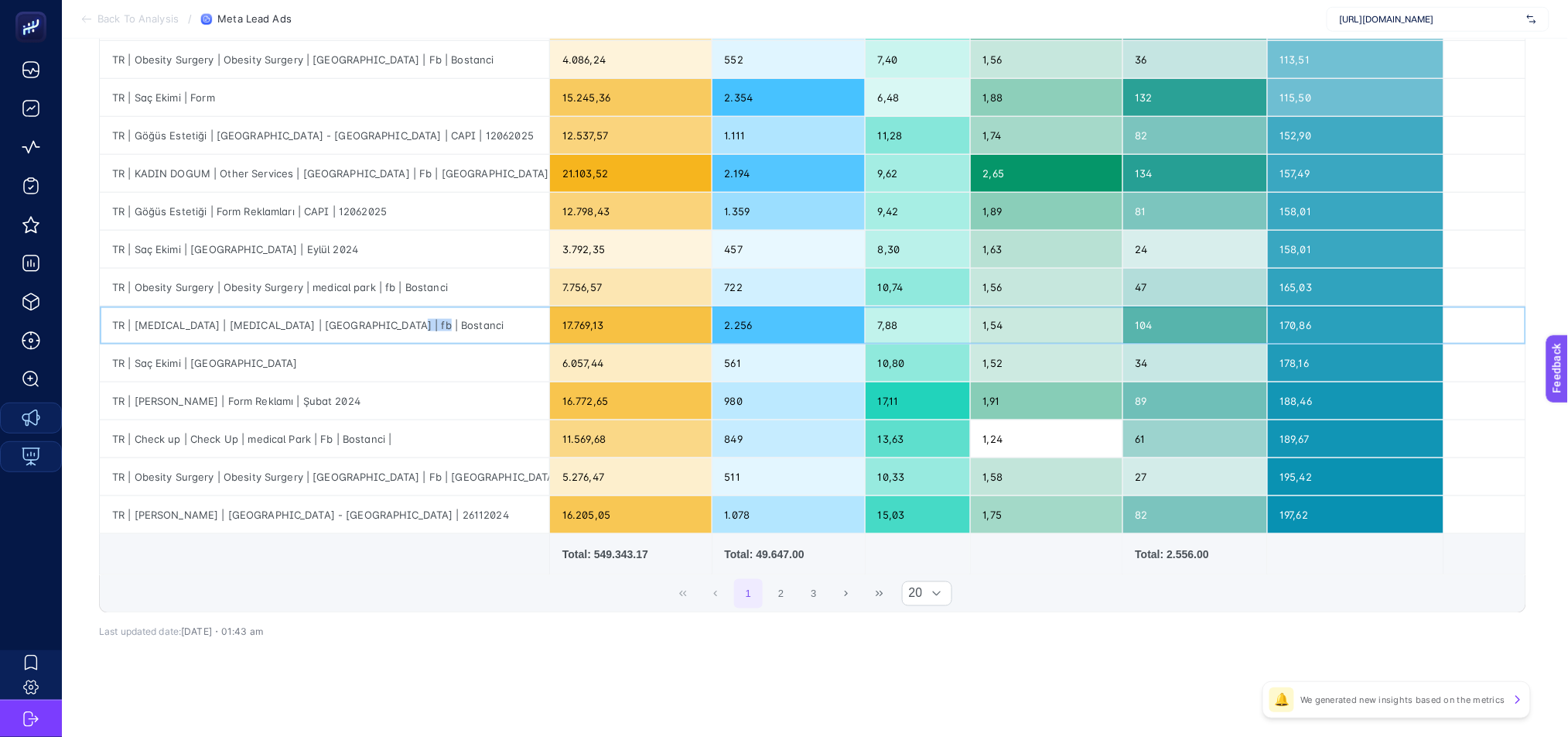
drag, startPoint x: 369, startPoint y: 329, endPoint x: 446, endPoint y: 324, distance: 77.2
click at [446, 324] on div "TR | [MEDICAL_DATA] | [MEDICAL_DATA] | [GEOGRAPHIC_DATA] | fb | Bostanci" at bounding box center [324, 324] width 449 height 37
click at [784, 596] on button "2" at bounding box center [782, 594] width 29 height 29
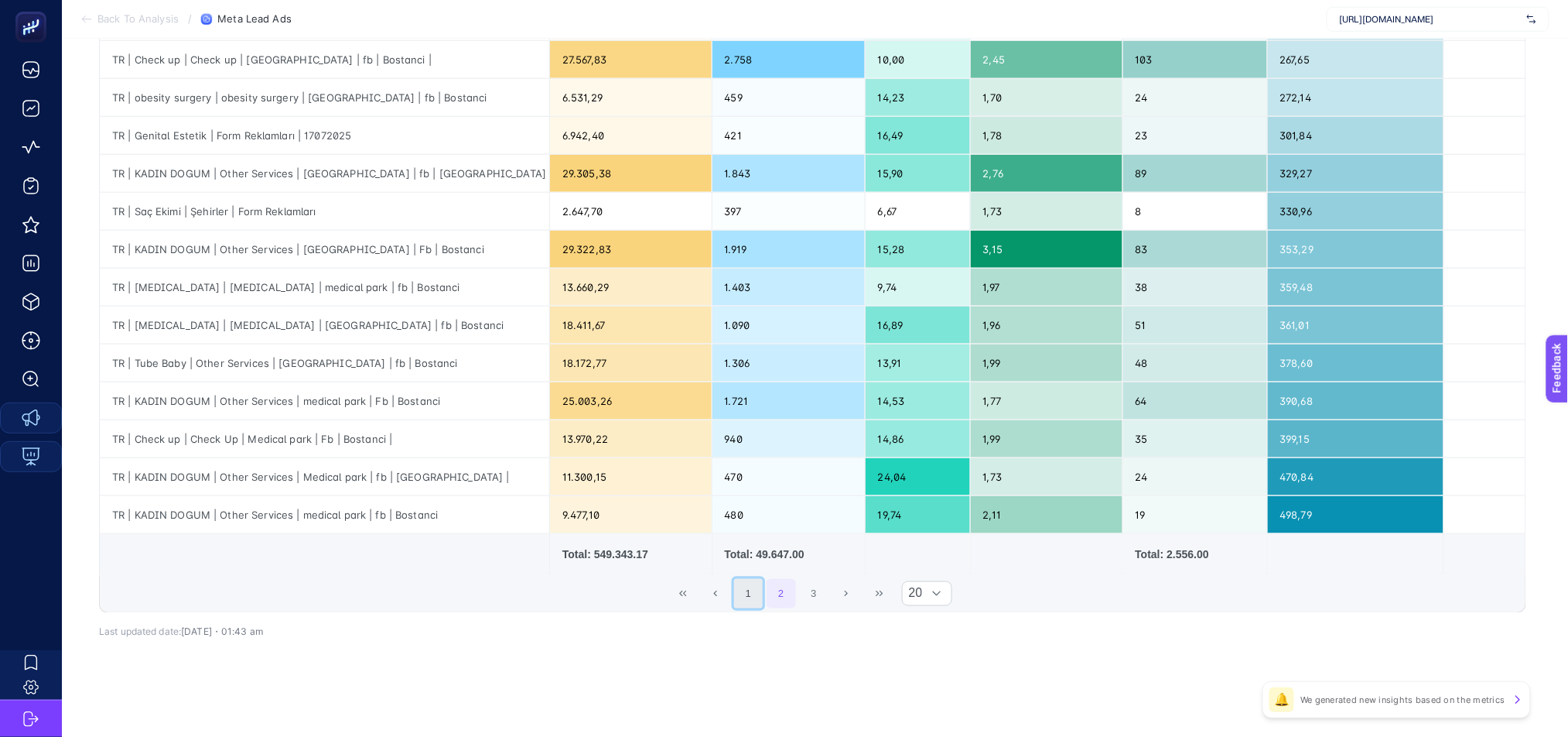
click at [760, 595] on button "1" at bounding box center [749, 594] width 29 height 29
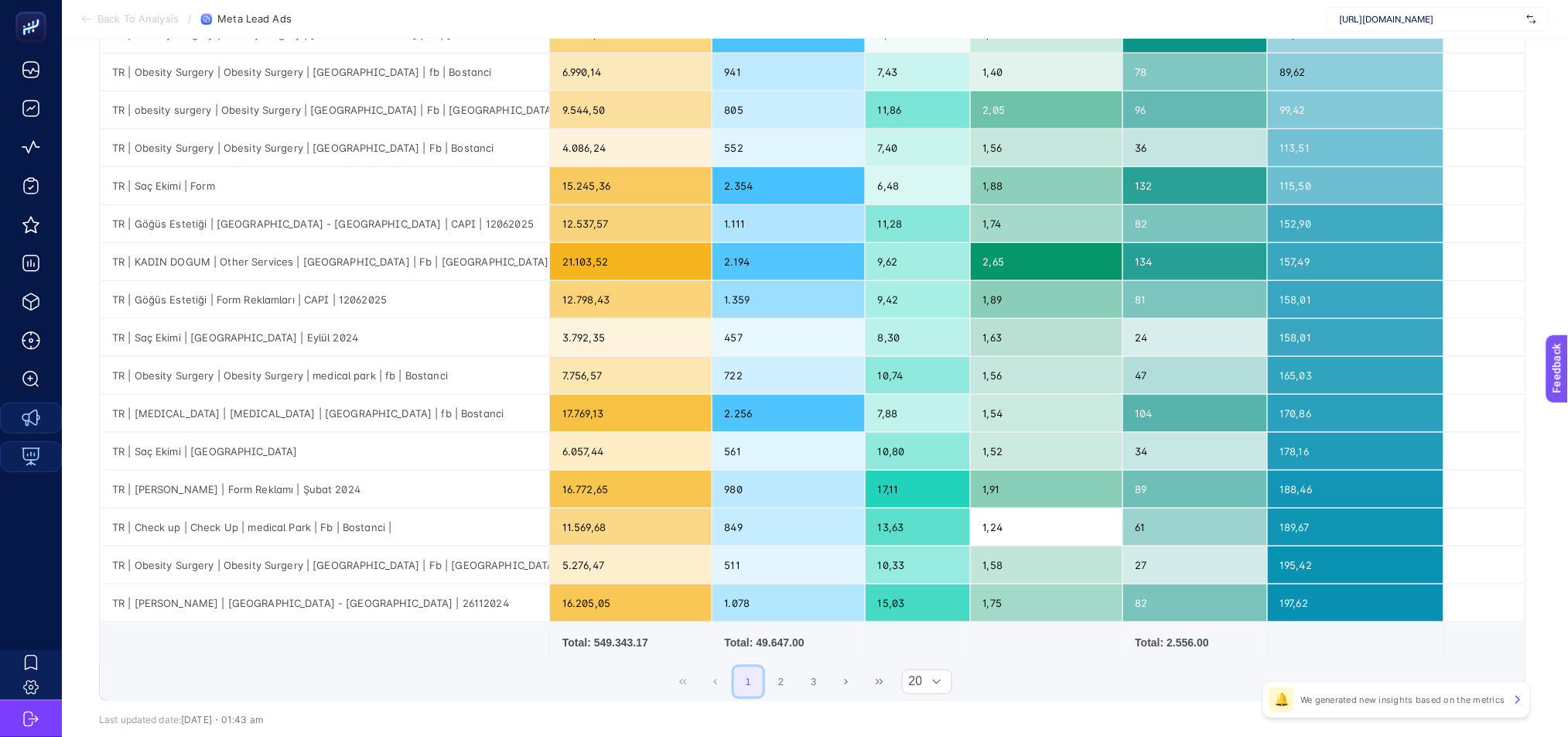
scroll to position [429, 0]
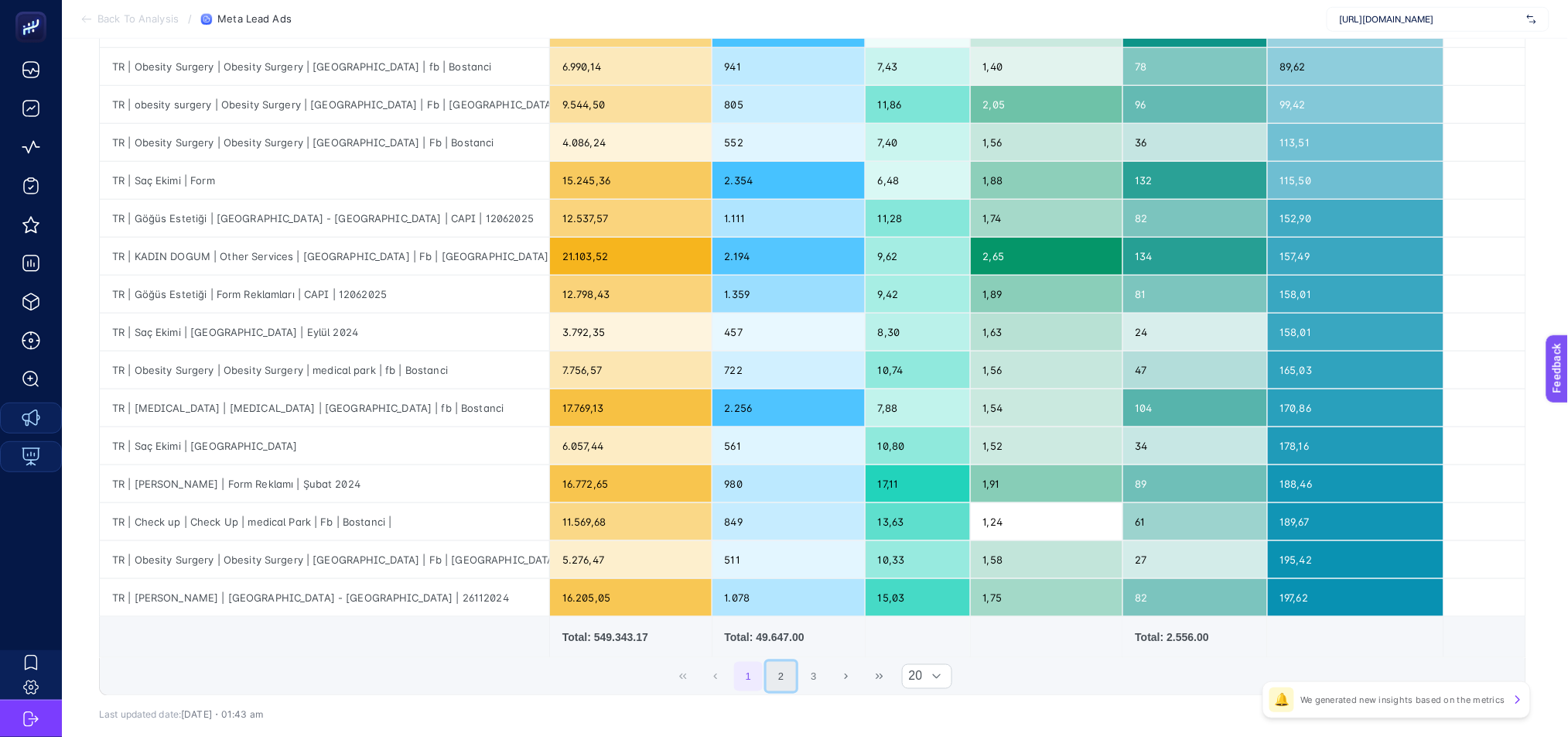
click at [783, 675] on button "2" at bounding box center [782, 676] width 29 height 29
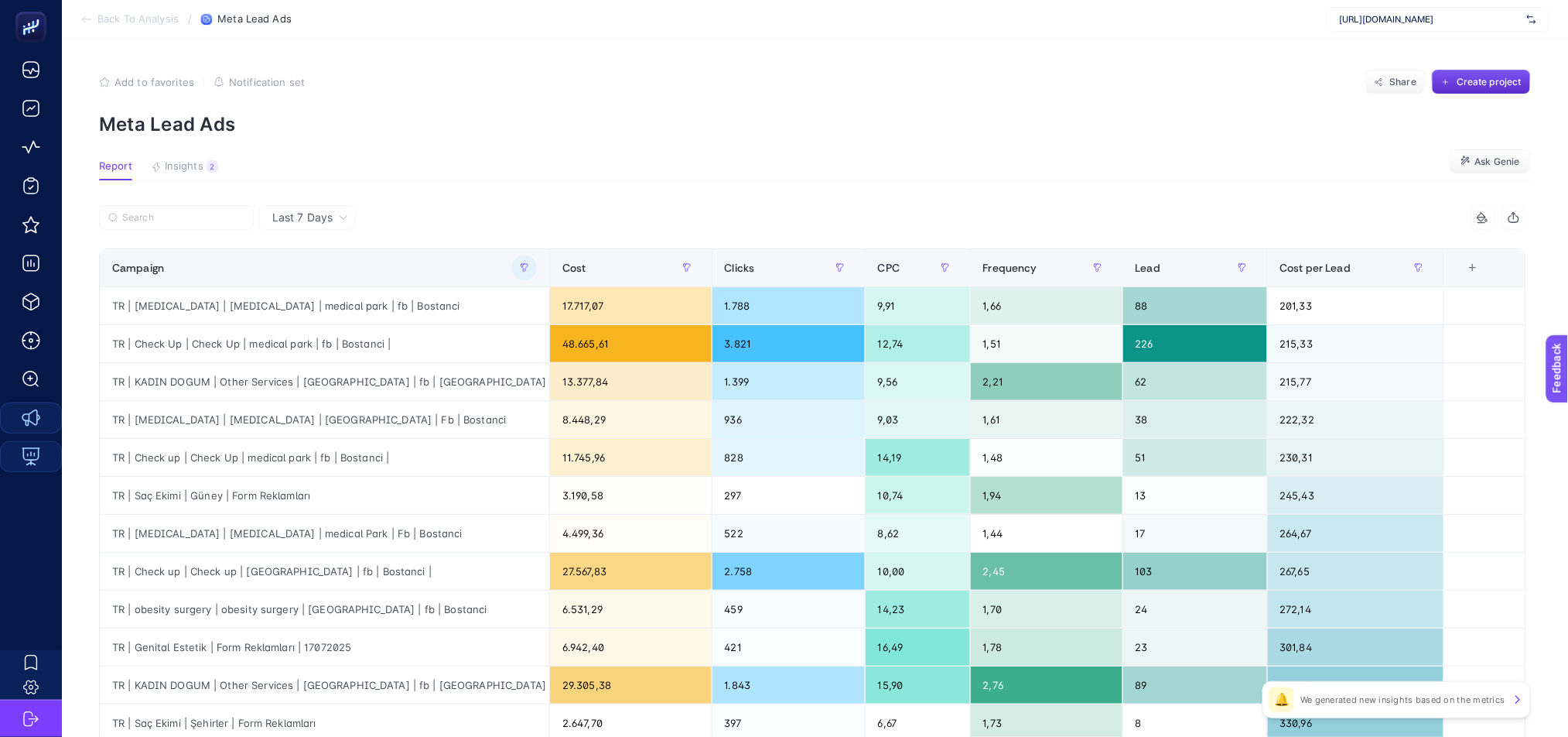
scroll to position [513, 0]
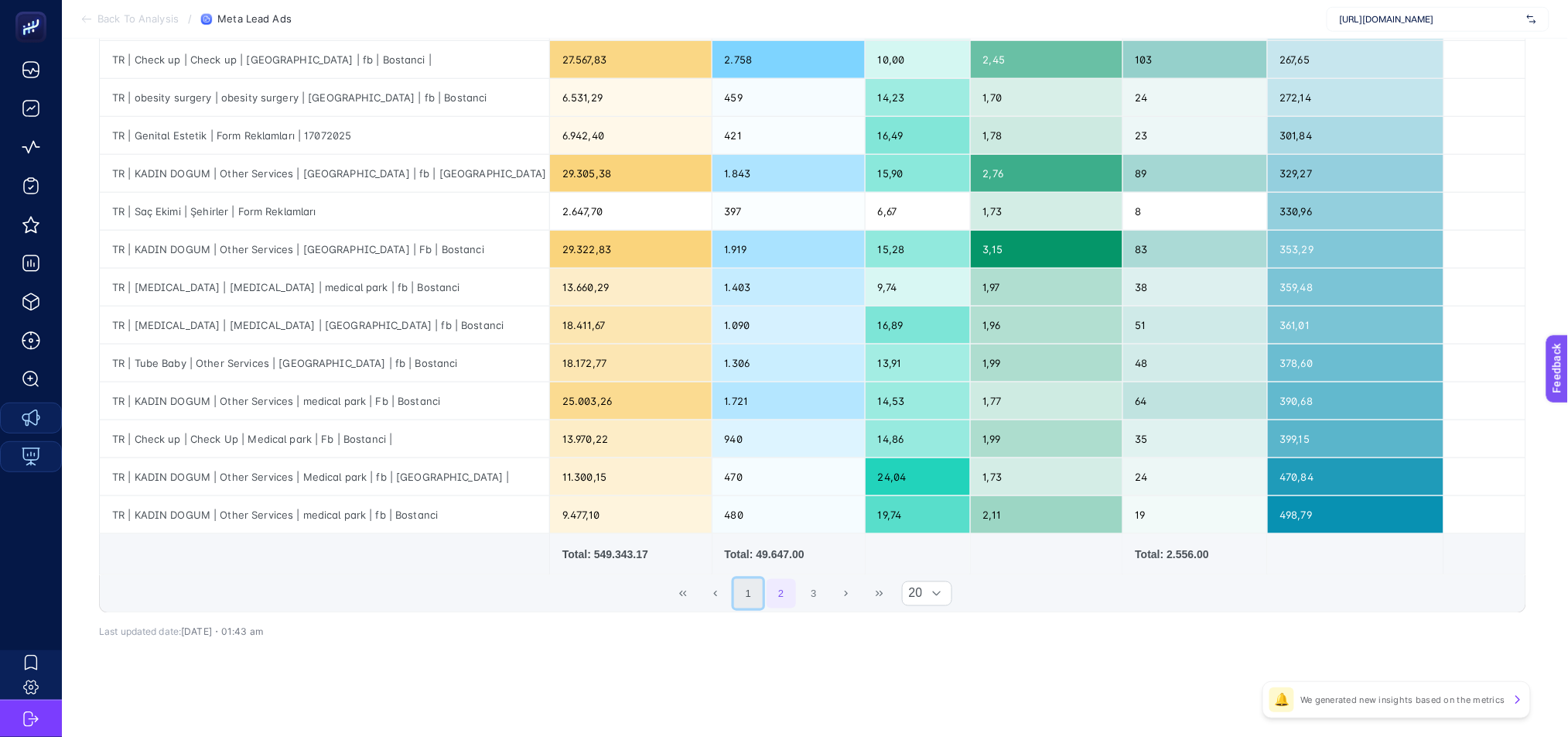
click at [758, 591] on button "1" at bounding box center [749, 594] width 29 height 29
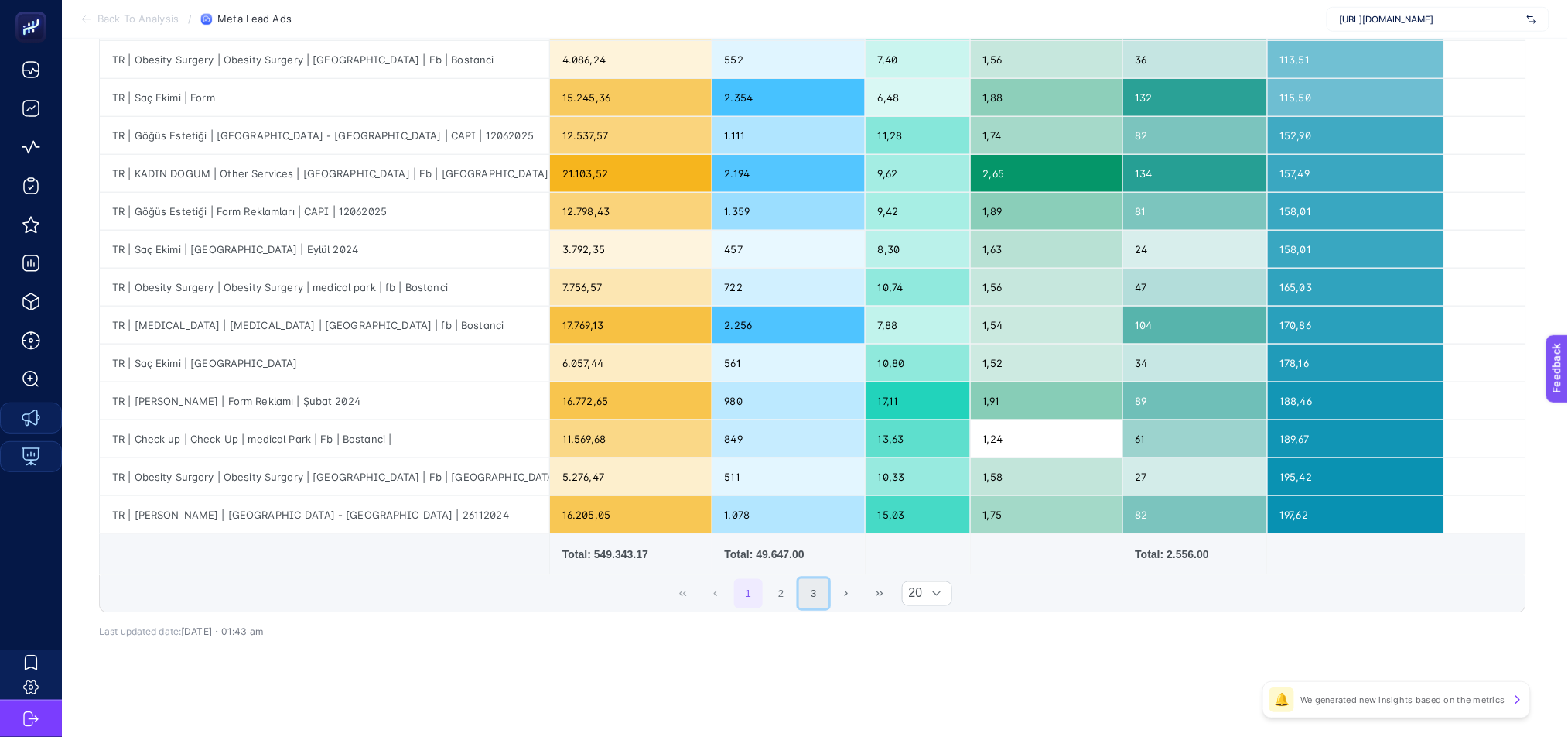
click at [827, 599] on button "3" at bounding box center [814, 594] width 29 height 29
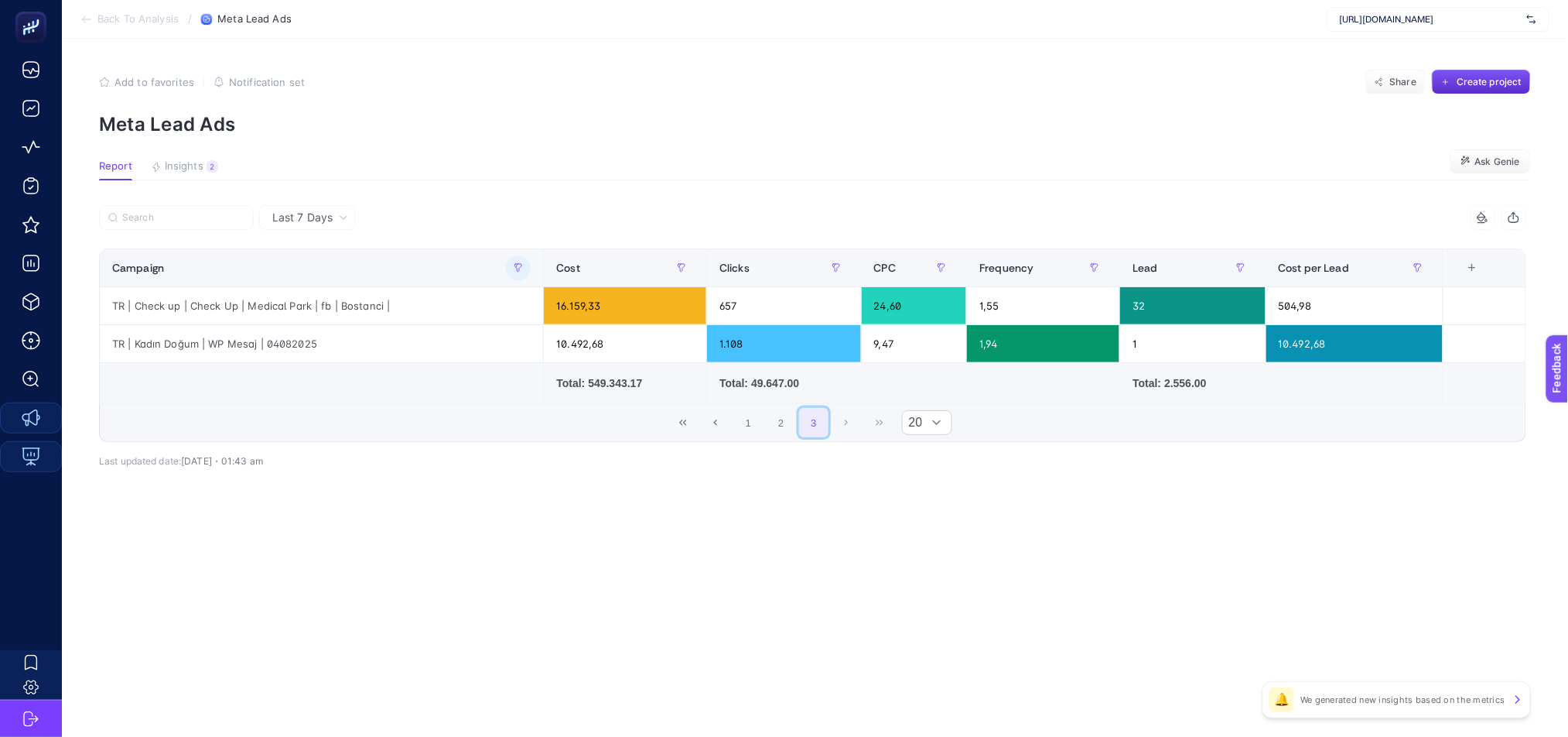
scroll to position [0, 0]
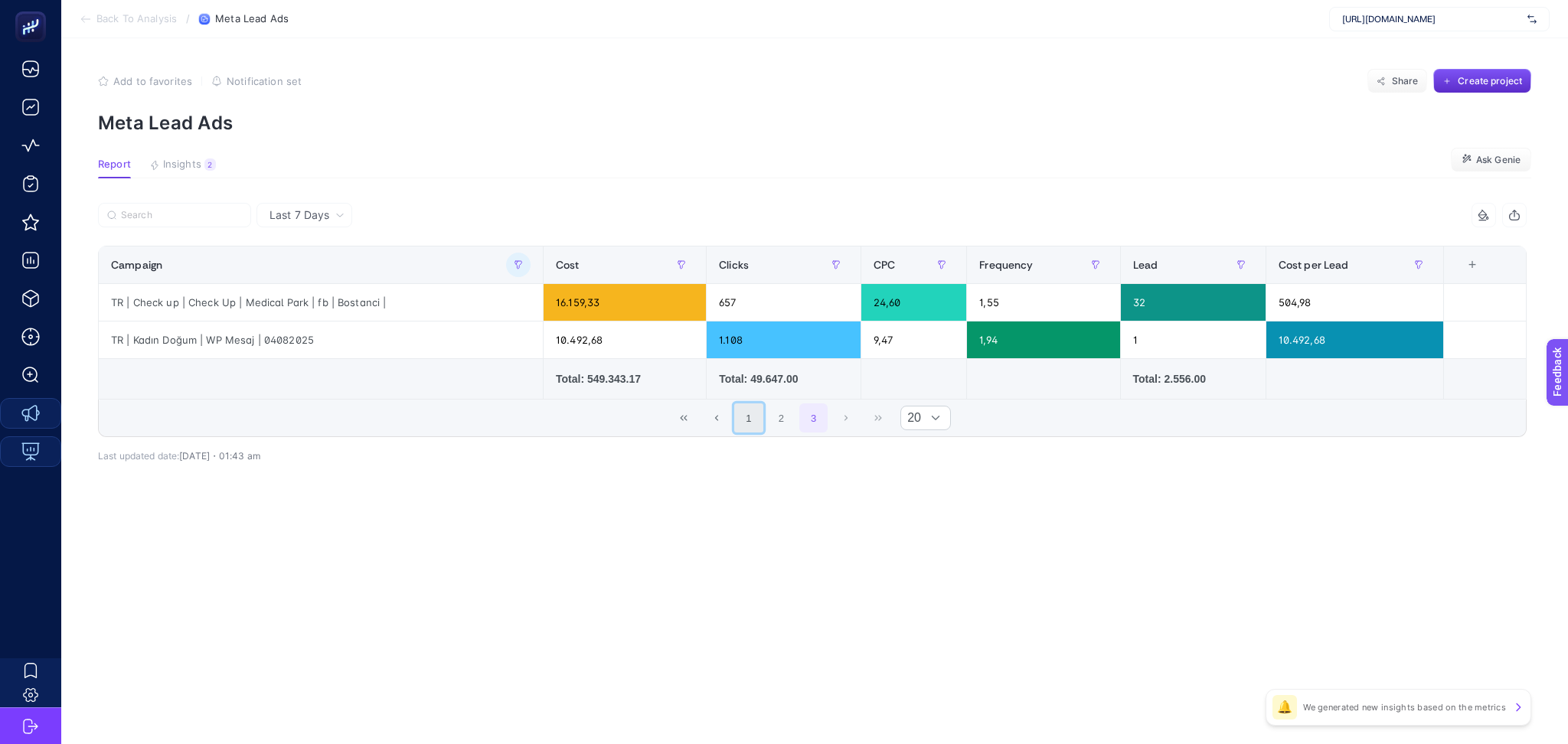
click at [751, 421] on button "1" at bounding box center [749, 418] width 29 height 29
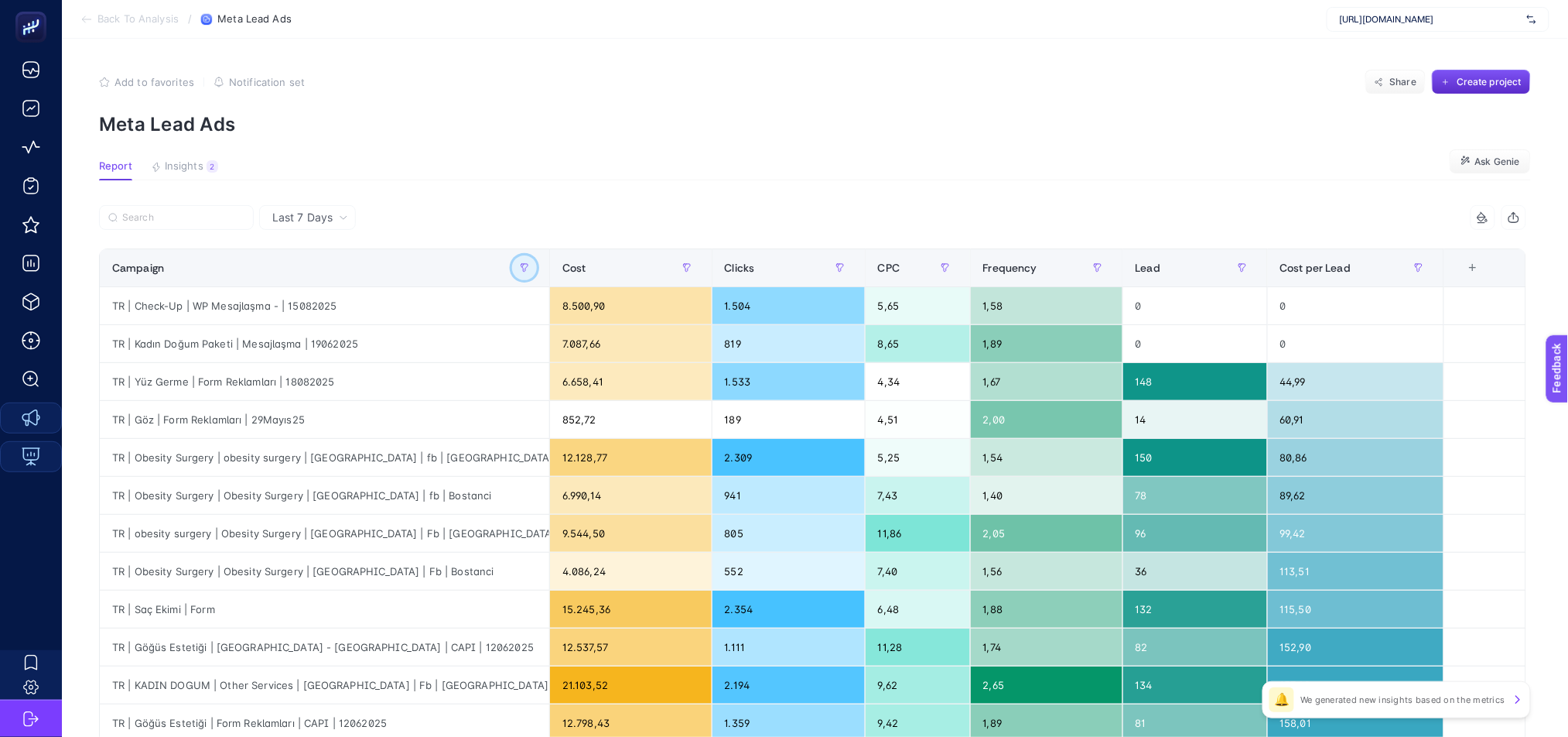
click at [529, 268] on icon "button" at bounding box center [525, 267] width 7 height 7
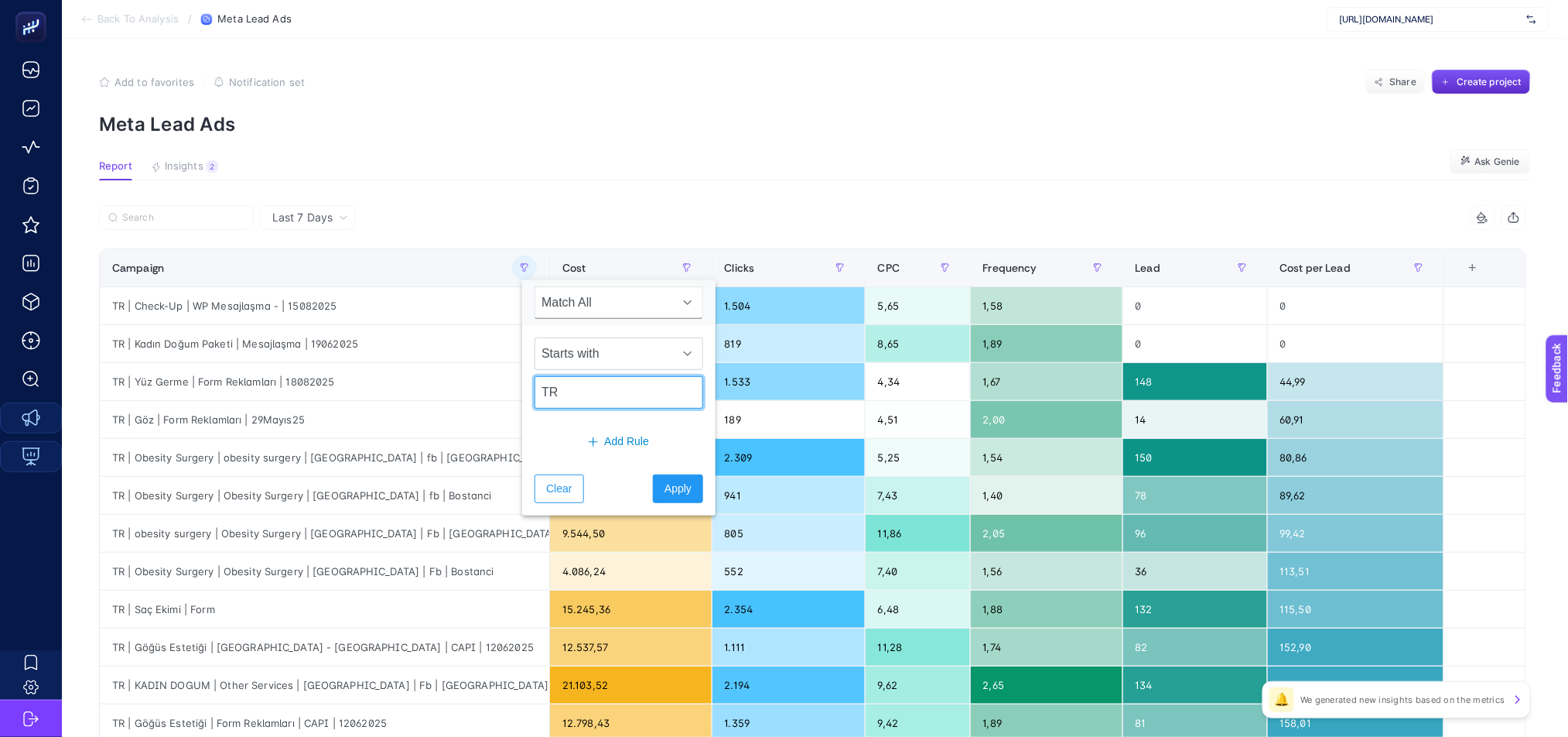
click at [543, 397] on input "TR" at bounding box center [619, 392] width 169 height 33
type input "gTR"
click at [678, 486] on span "Apply" at bounding box center [678, 489] width 27 height 16
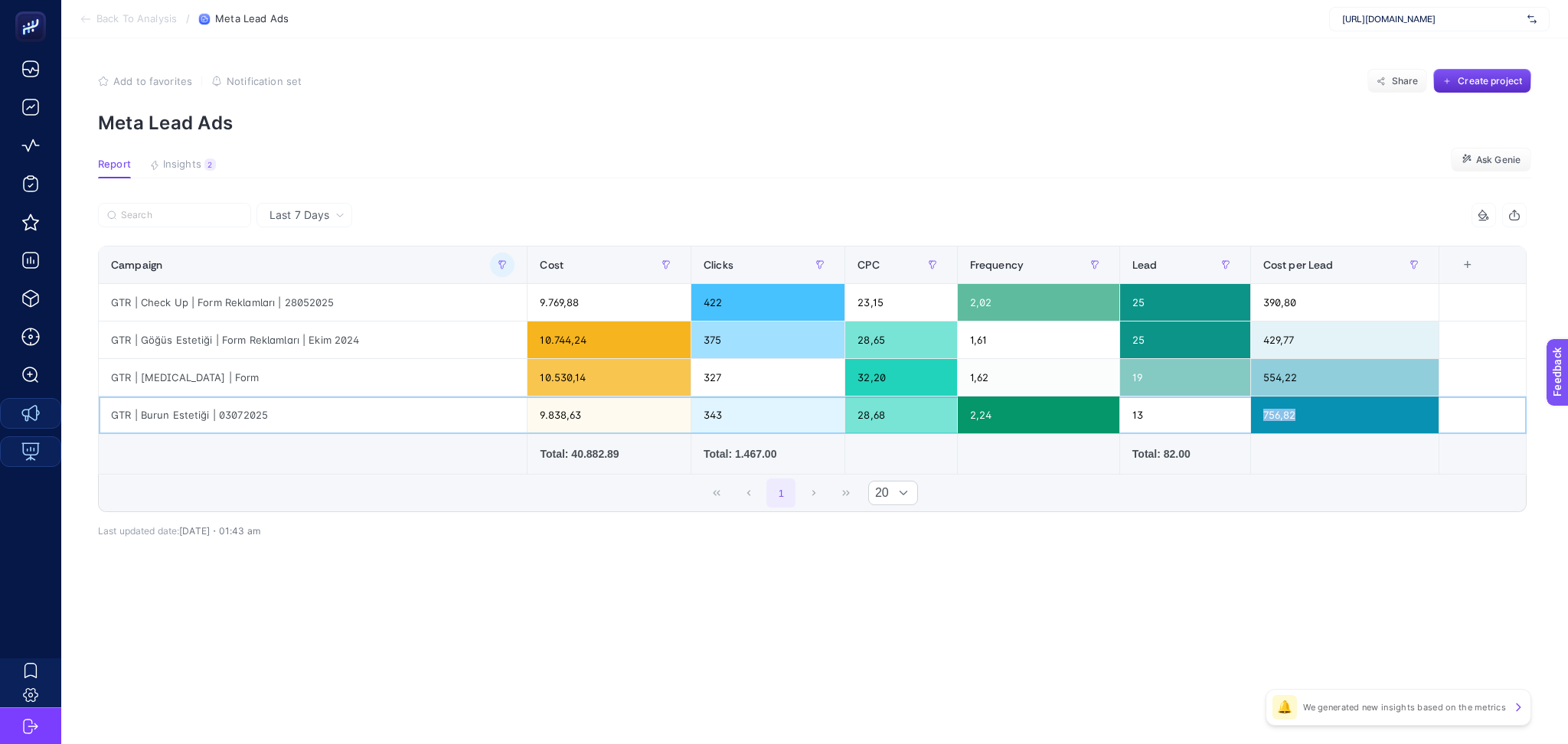
drag, startPoint x: 1293, startPoint y: 415, endPoint x: 1256, endPoint y: 410, distance: 37.3
click at [1256, 410] on div "756,82" at bounding box center [1345, 415] width 188 height 36
click at [495, 255] on div at bounding box center [502, 265] width 24 height 24
click at [505, 264] on icon "button" at bounding box center [502, 264] width 9 height 9
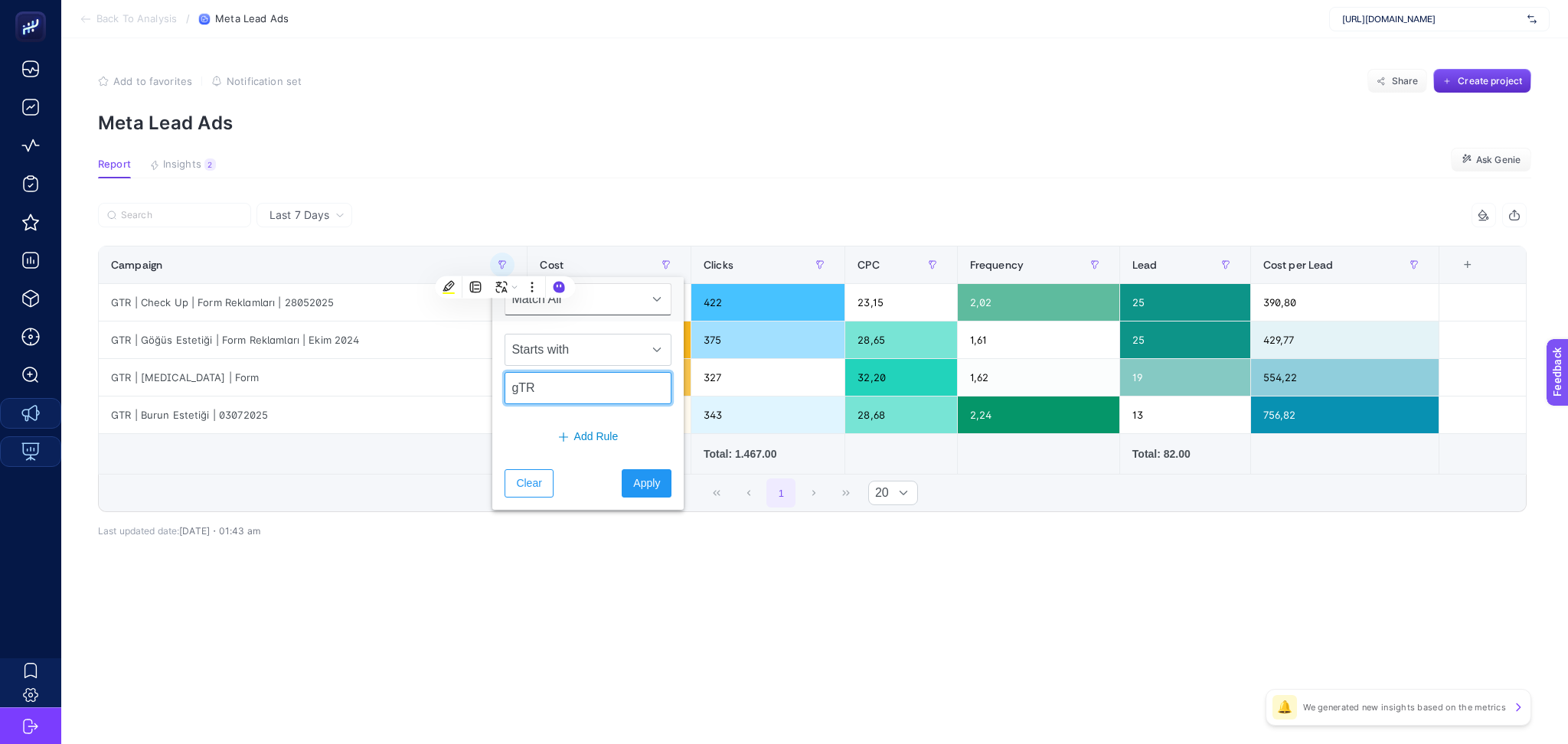
click at [519, 387] on input "gTR" at bounding box center [588, 388] width 167 height 32
type input "TR"
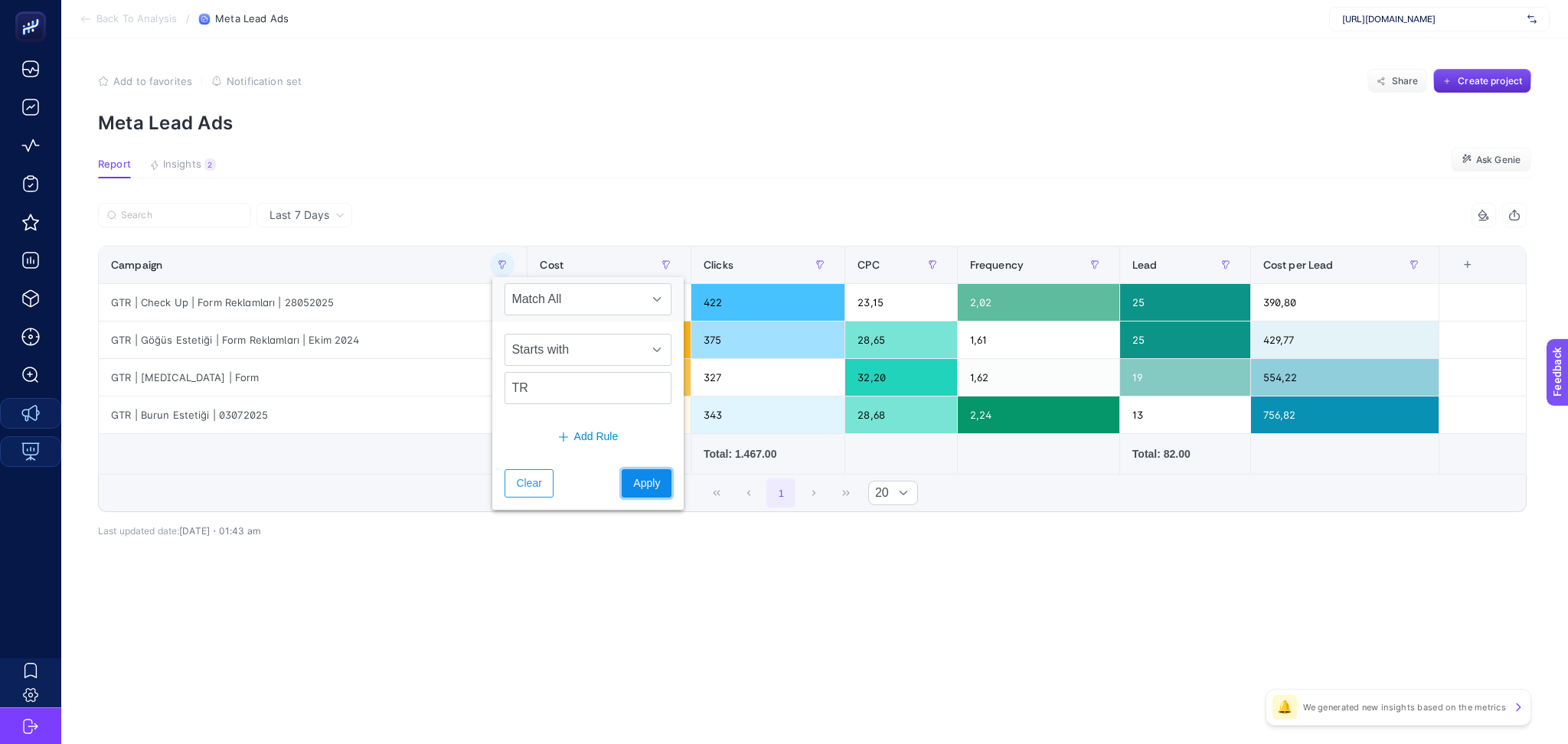
click at [638, 478] on span "Apply" at bounding box center [646, 483] width 27 height 16
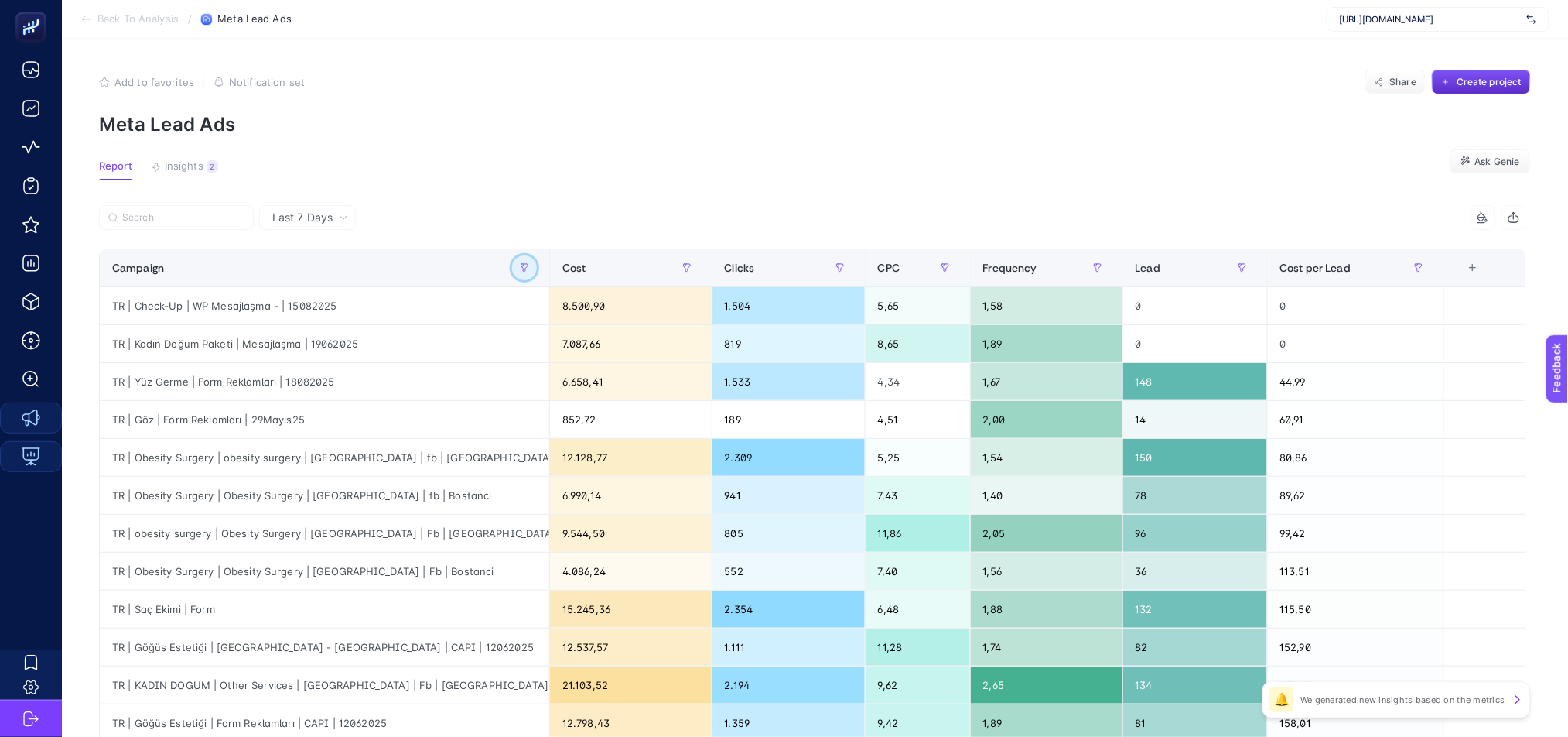
scroll to position [513, 0]
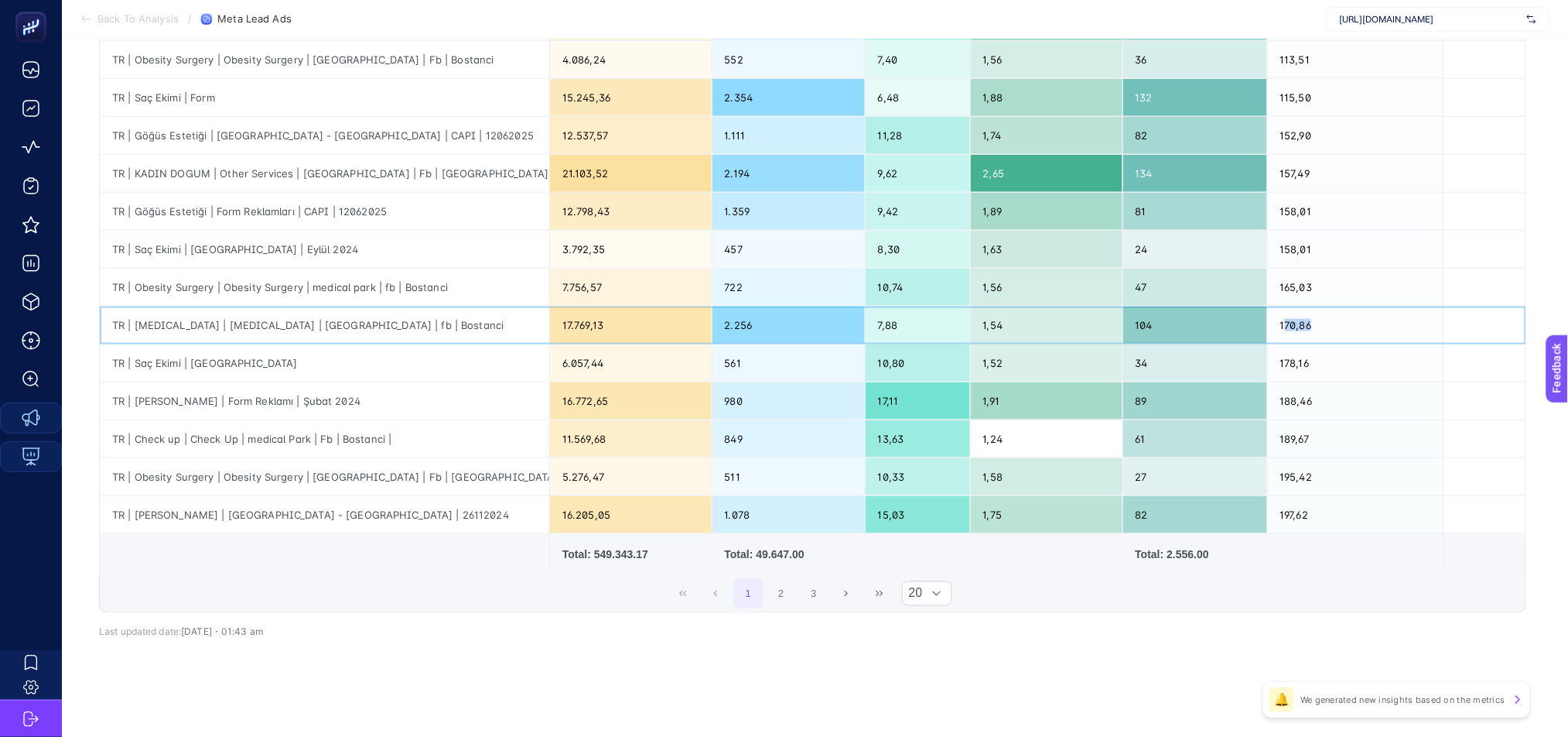
drag, startPoint x: 1338, startPoint y: 330, endPoint x: 1294, endPoint y: 315, distance: 46.5
click at [1294, 315] on div "170,86" at bounding box center [1355, 324] width 176 height 37
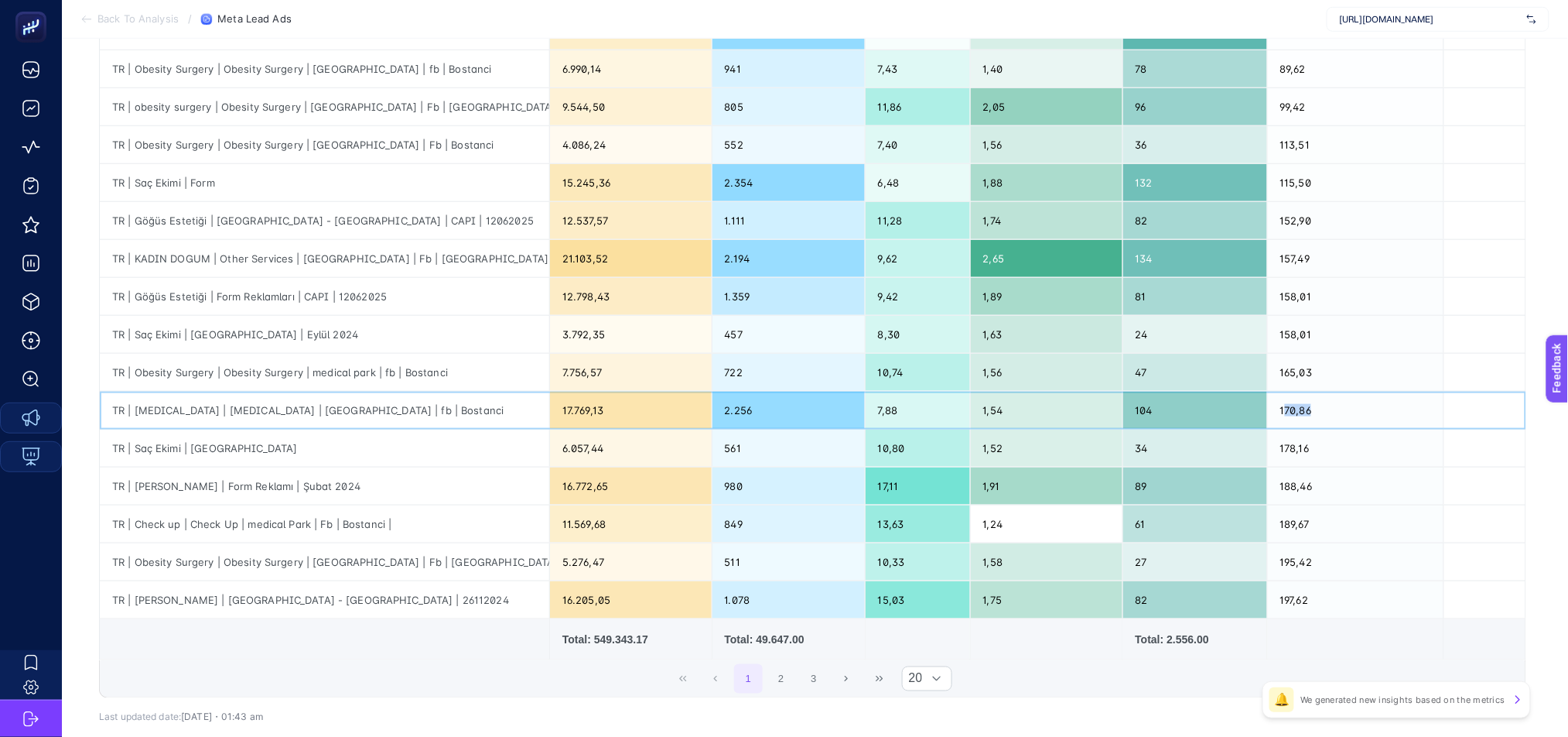
scroll to position [428, 0]
click at [789, 678] on button "2" at bounding box center [782, 677] width 29 height 29
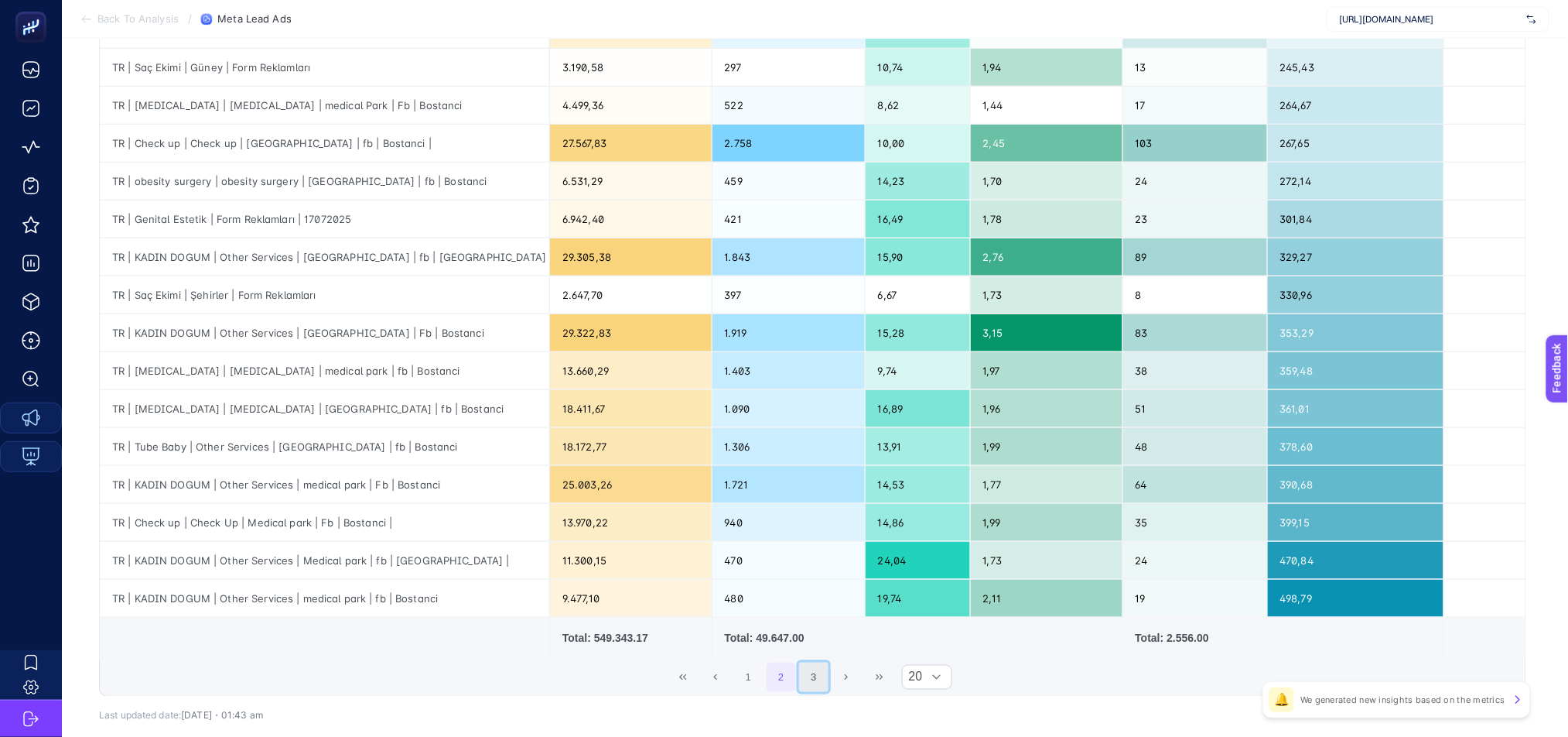
click at [822, 671] on button "3" at bounding box center [814, 677] width 29 height 29
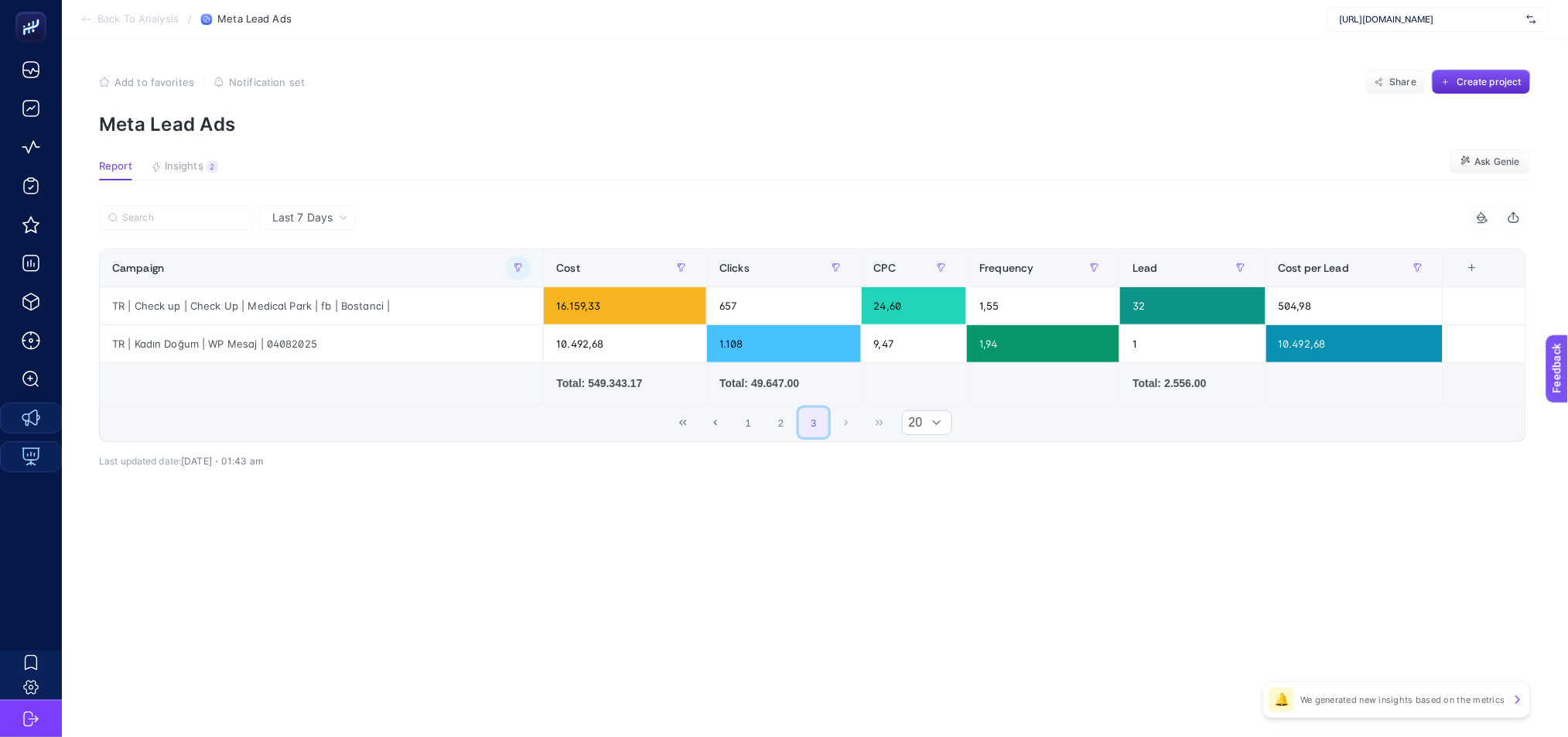
scroll to position [0, 0]
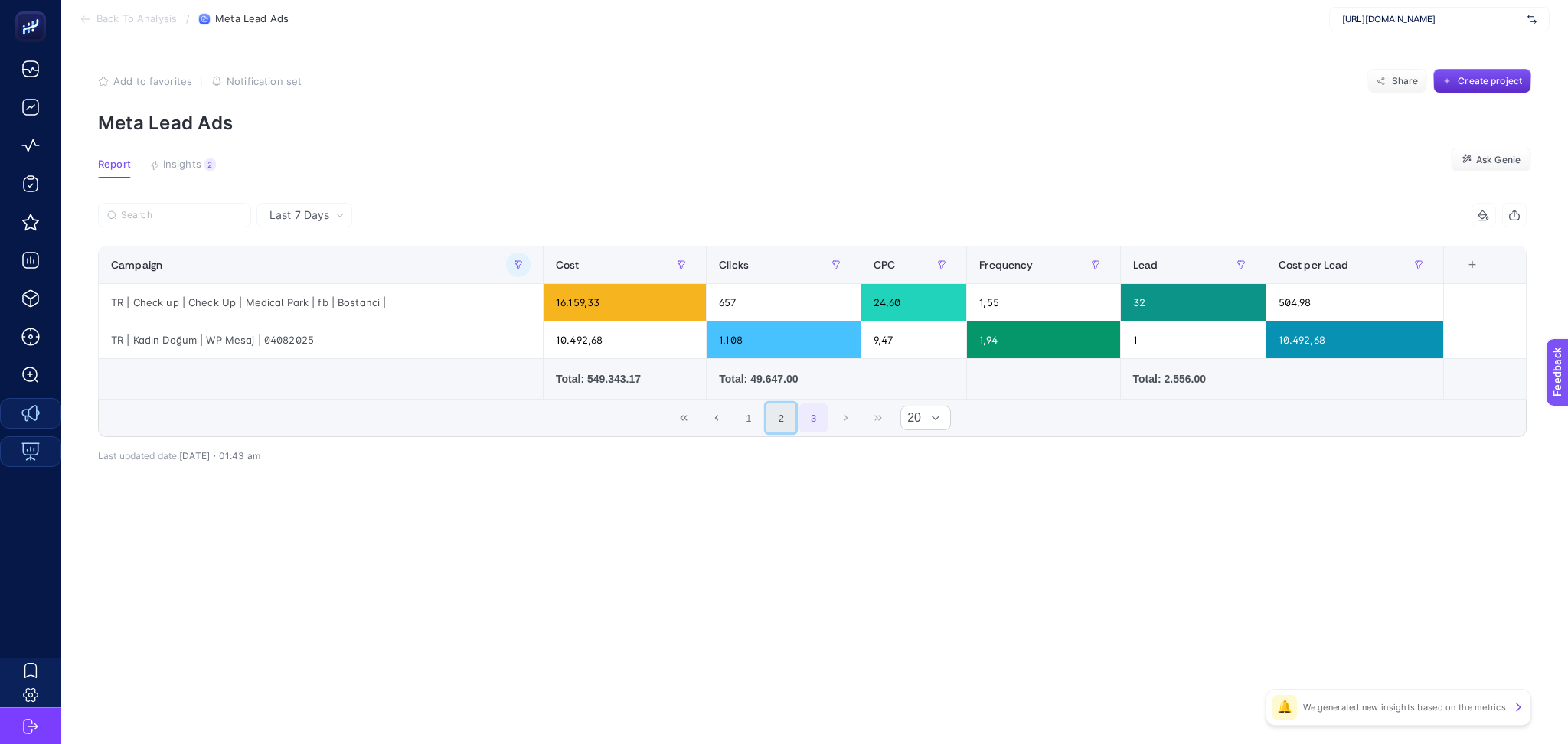
click at [779, 418] on button "2" at bounding box center [781, 418] width 29 height 29
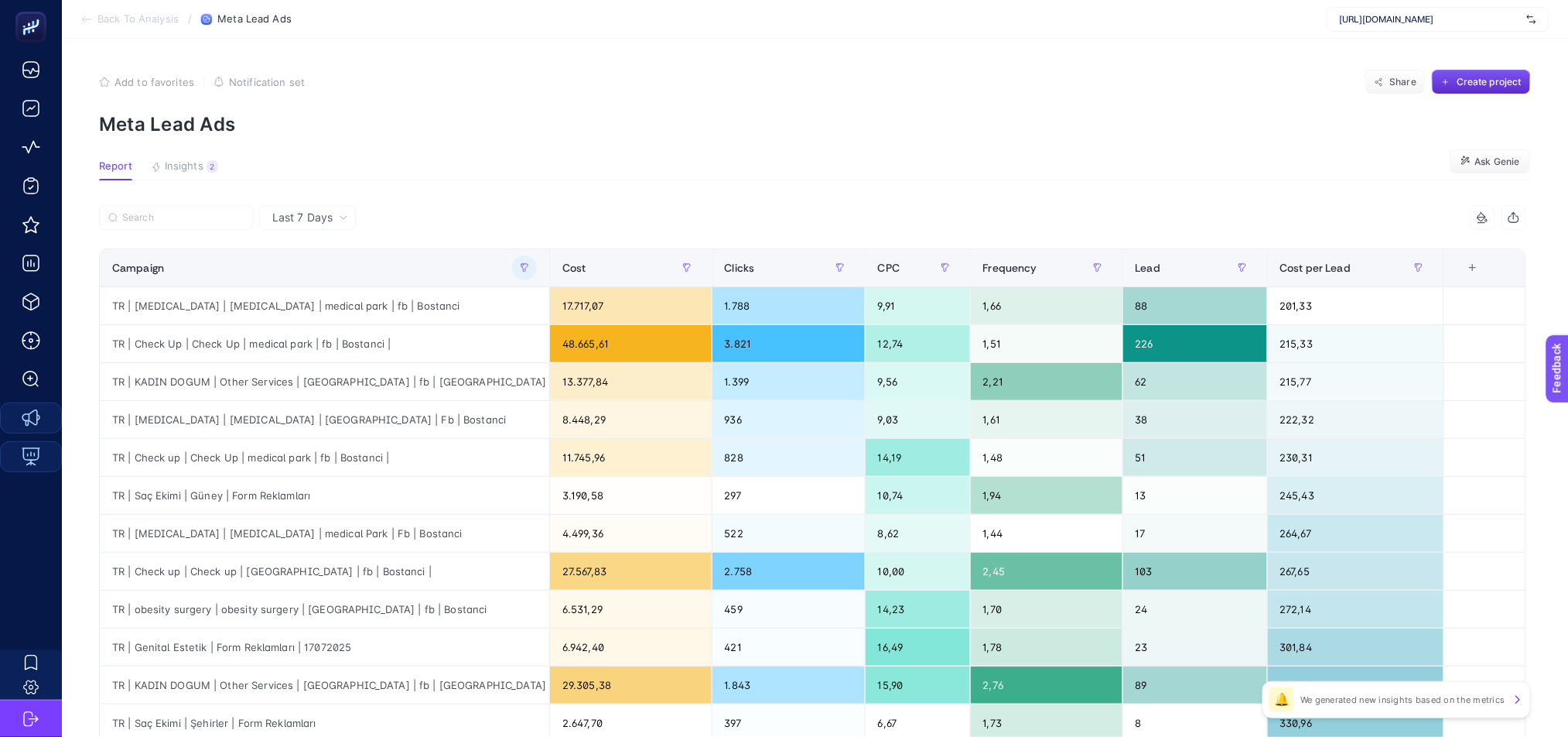
scroll to position [513, 0]
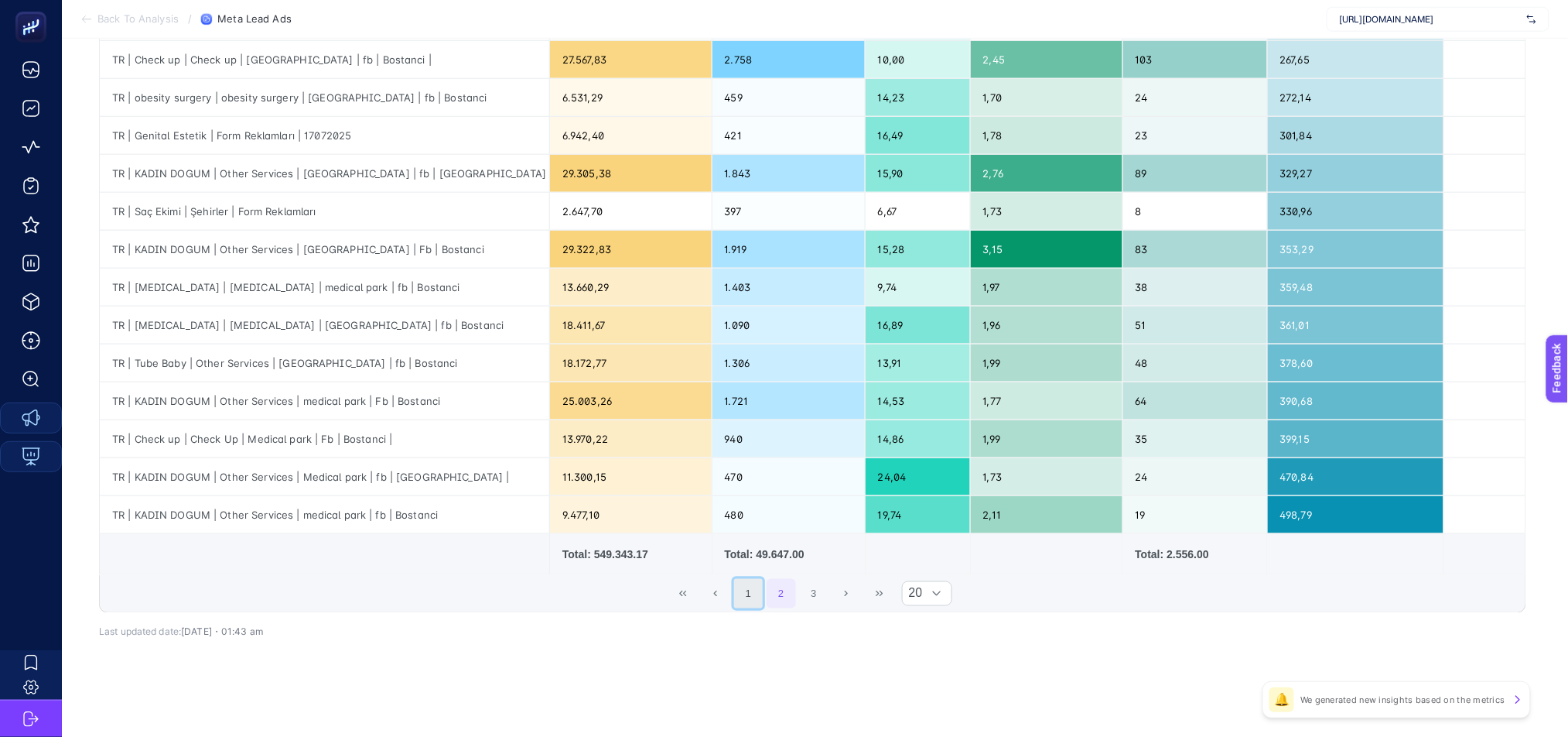
click at [763, 600] on button "1" at bounding box center [749, 594] width 29 height 29
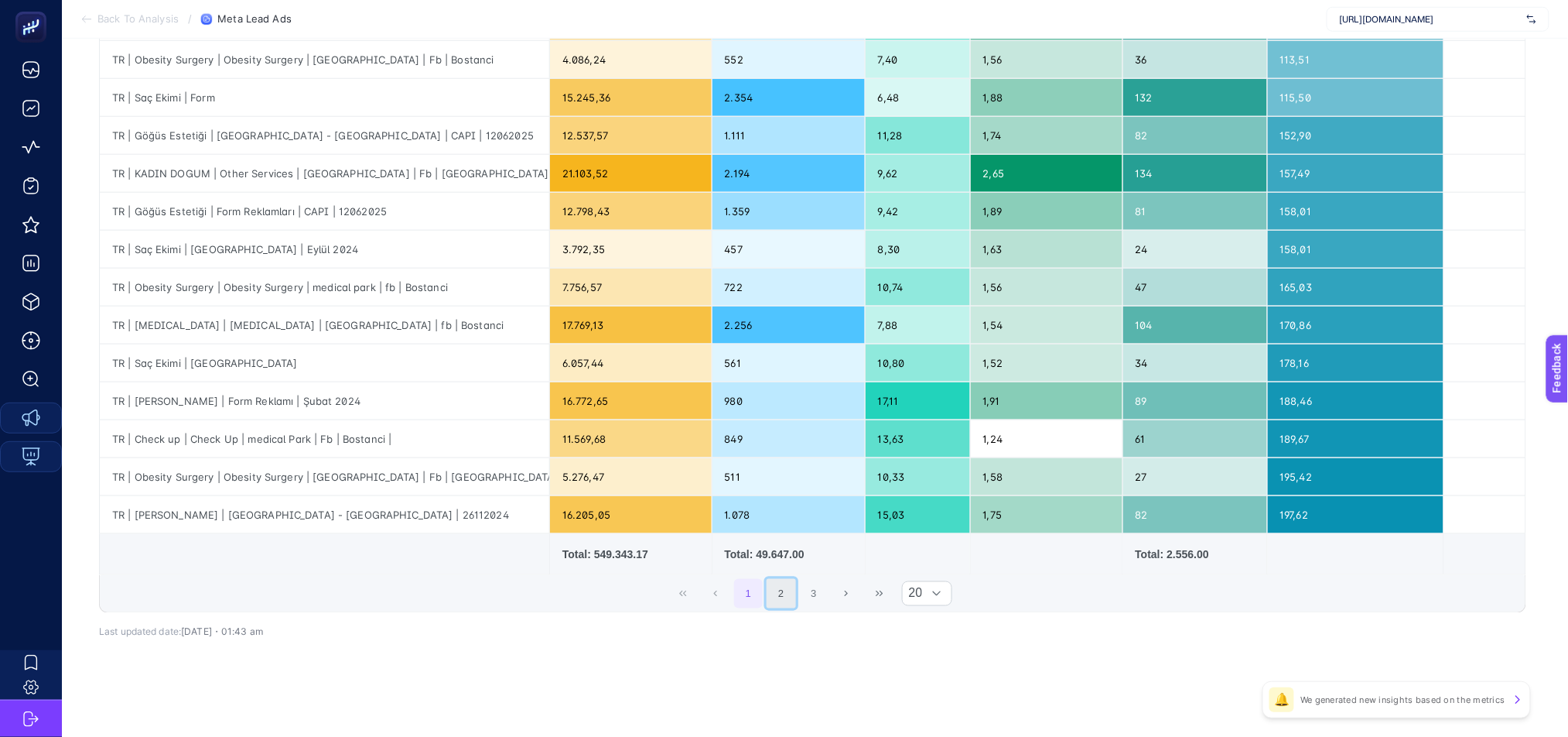
click at [792, 604] on button "2" at bounding box center [782, 594] width 29 height 29
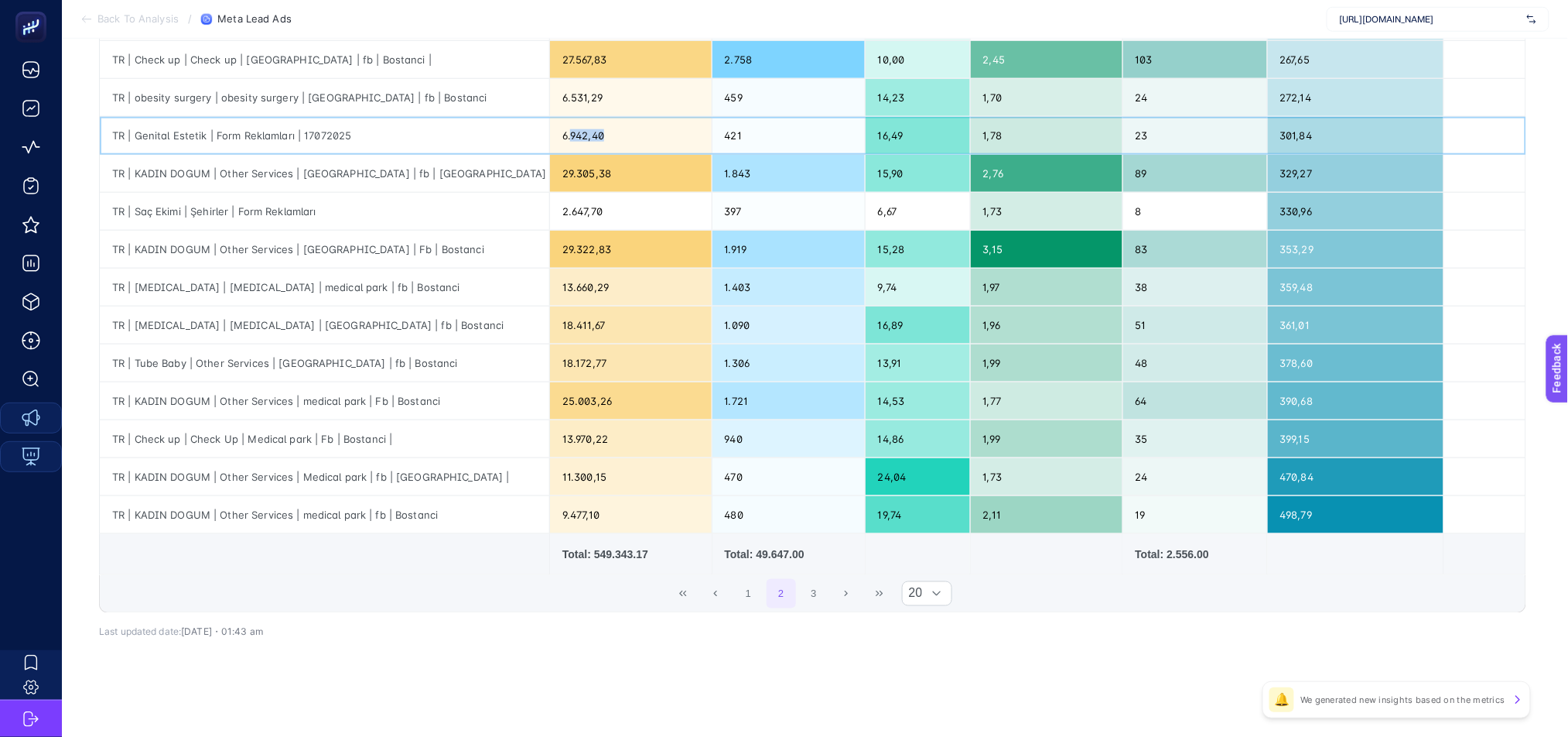
drag, startPoint x: 583, startPoint y: 130, endPoint x: 651, endPoint y: 135, distance: 68.2
click at [651, 135] on div "6.942,40" at bounding box center [631, 135] width 162 height 37
click at [291, 574] on td at bounding box center [325, 554] width 450 height 41
click at [822, 593] on button "3" at bounding box center [814, 594] width 29 height 29
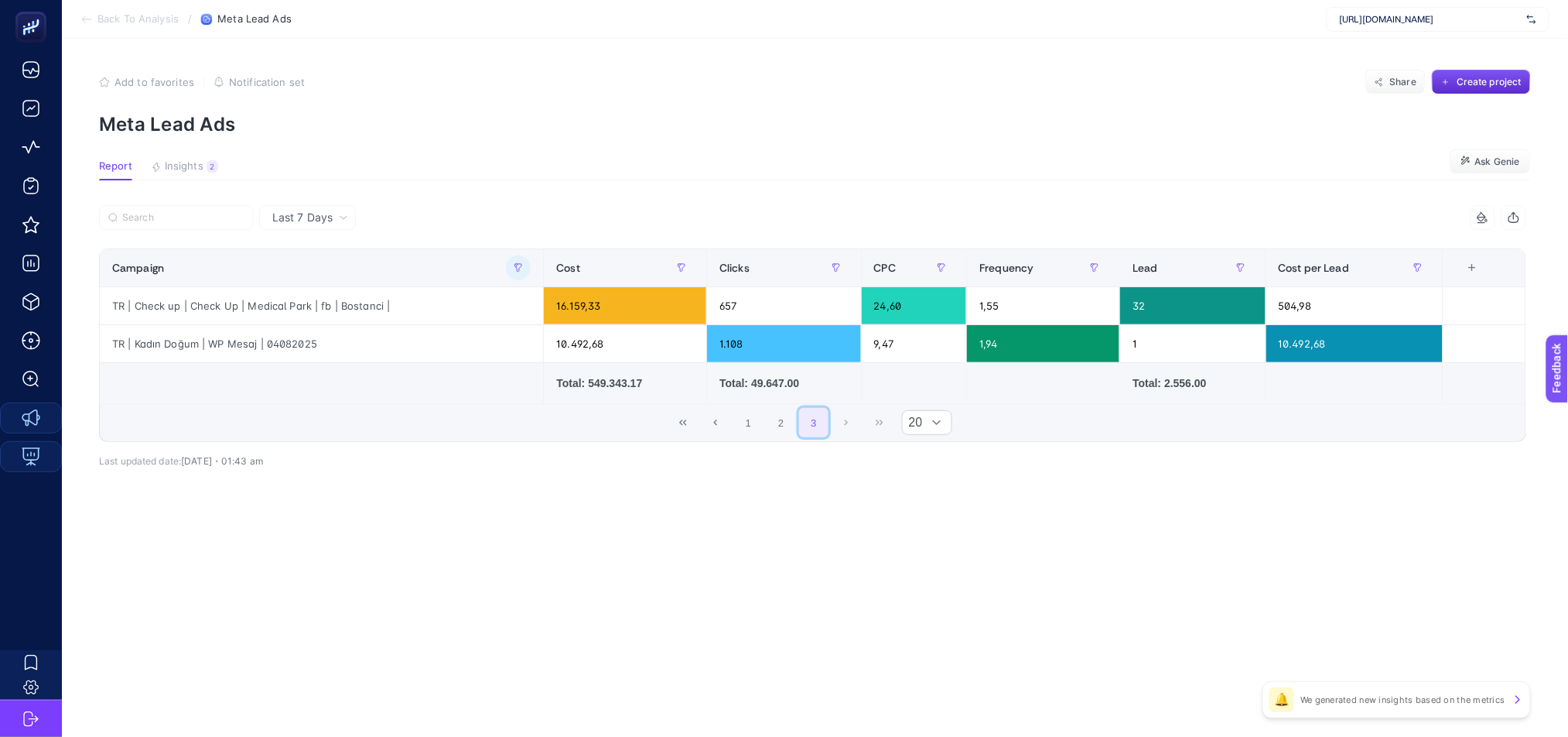
scroll to position [0, 0]
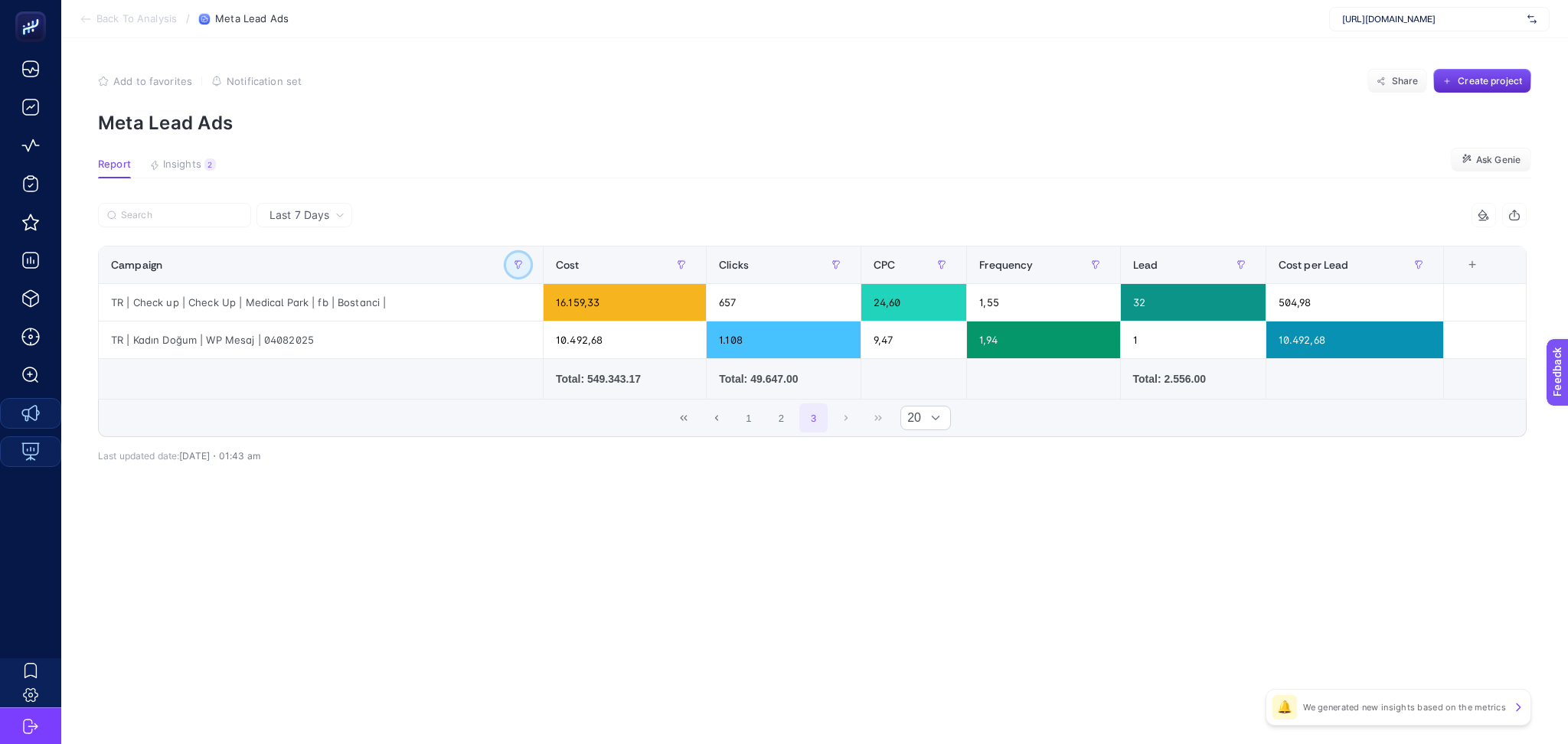
click at [521, 271] on button "button" at bounding box center [518, 265] width 24 height 24
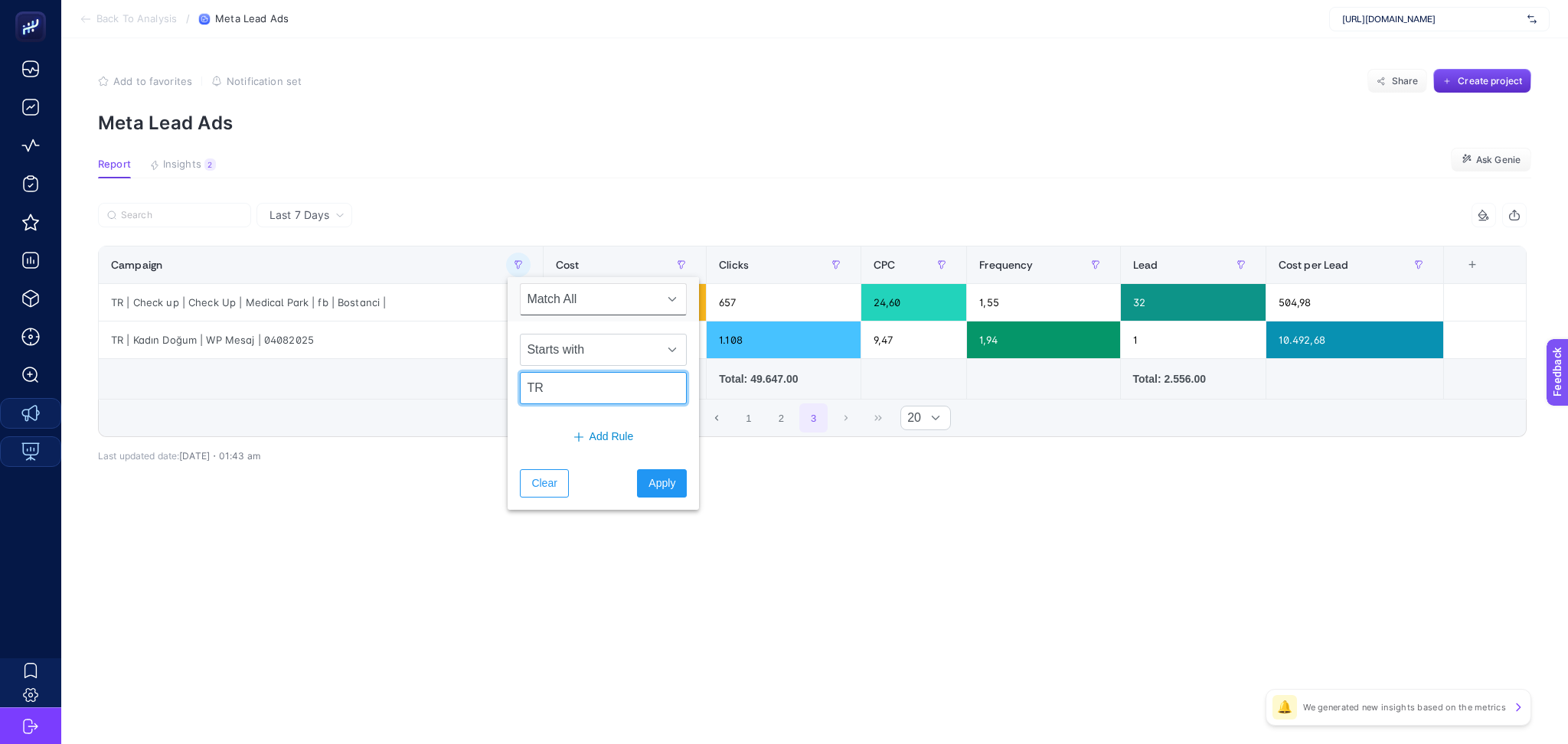
click at [560, 382] on input "TR" at bounding box center [603, 388] width 167 height 32
click at [560, 383] on input "TR" at bounding box center [603, 388] width 167 height 32
click at [980, 553] on article "Add to favorites false Notification set Share Create project Meta Lead Ads Repo…" at bounding box center [815, 391] width 1507 height 706
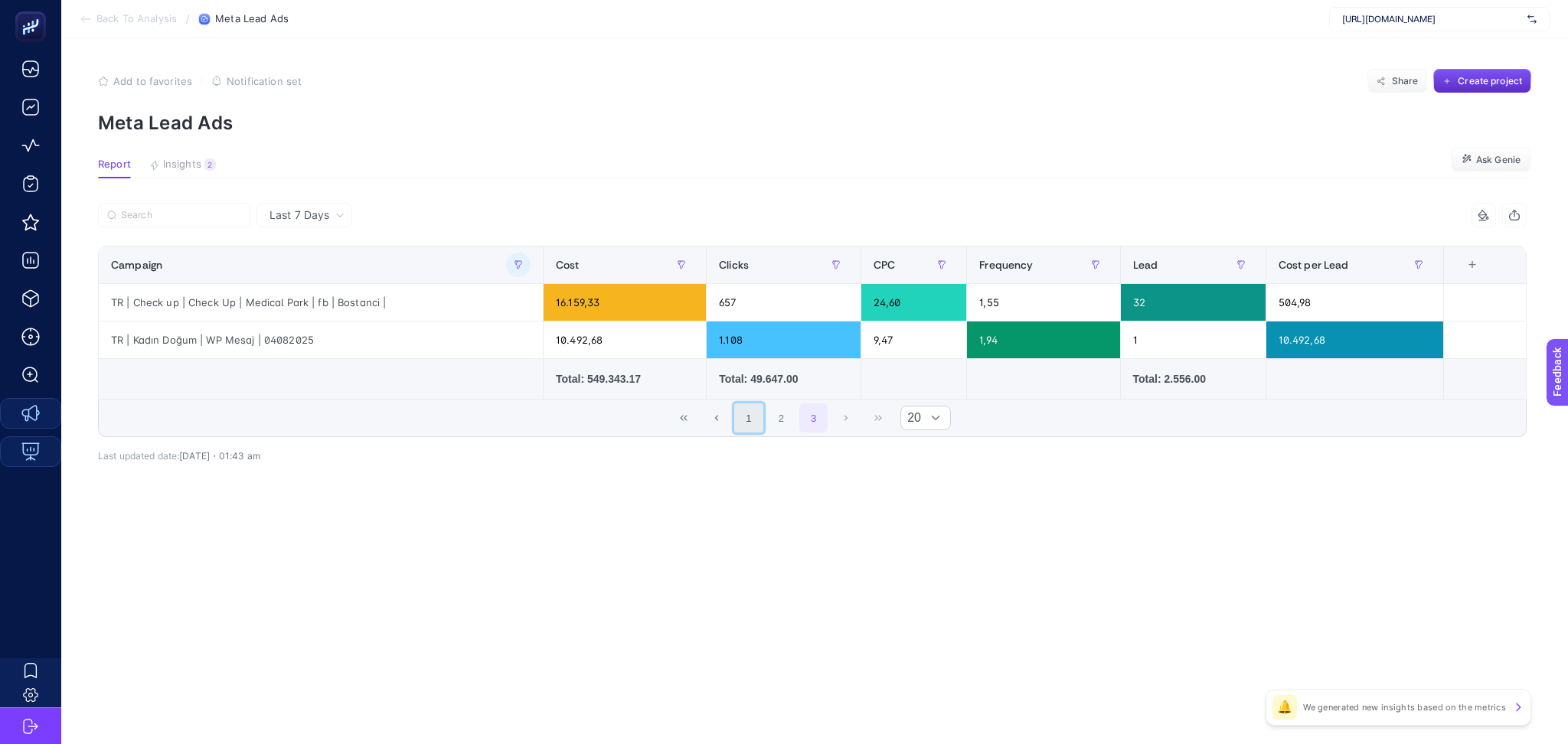
click at [754, 418] on button "1" at bounding box center [749, 418] width 29 height 29
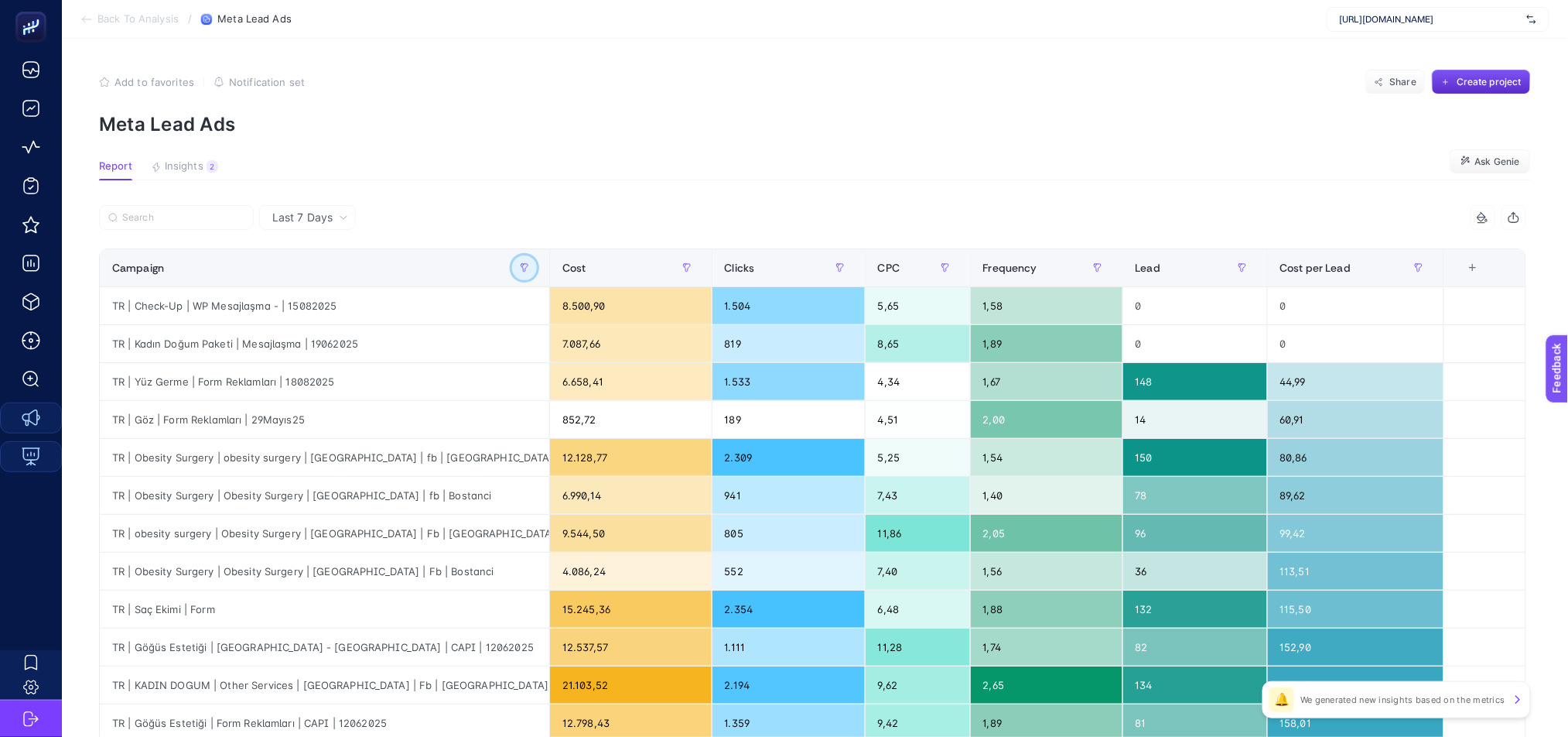
click at [529, 265] on icon "button" at bounding box center [524, 267] width 9 height 9
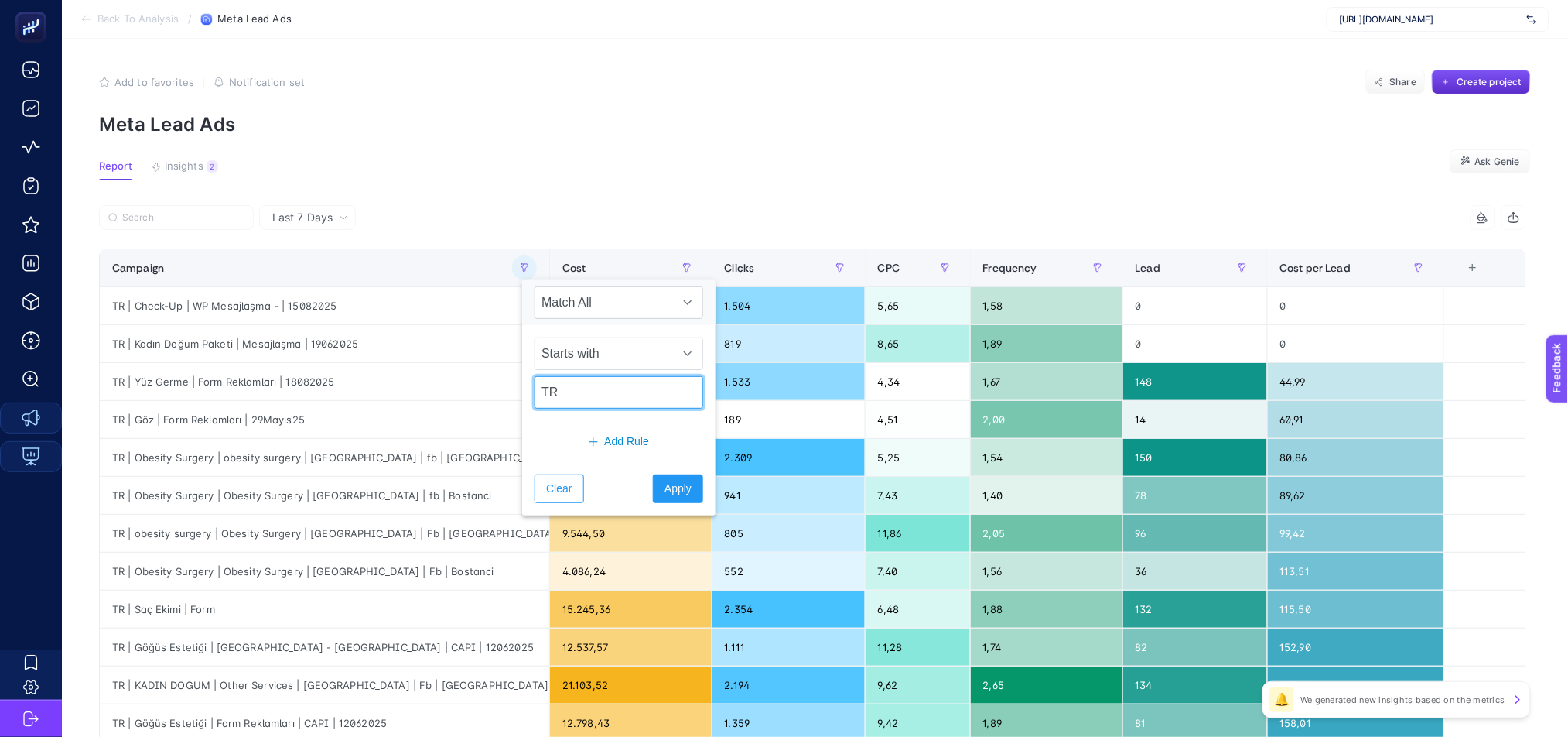
click at [595, 387] on input "TR" at bounding box center [619, 392] width 169 height 33
click at [908, 174] on section "Report Insights 2 We generated new insights based on the metrics Ask Genie" at bounding box center [815, 170] width 1432 height 20
